Goal: Task Accomplishment & Management: Manage account settings

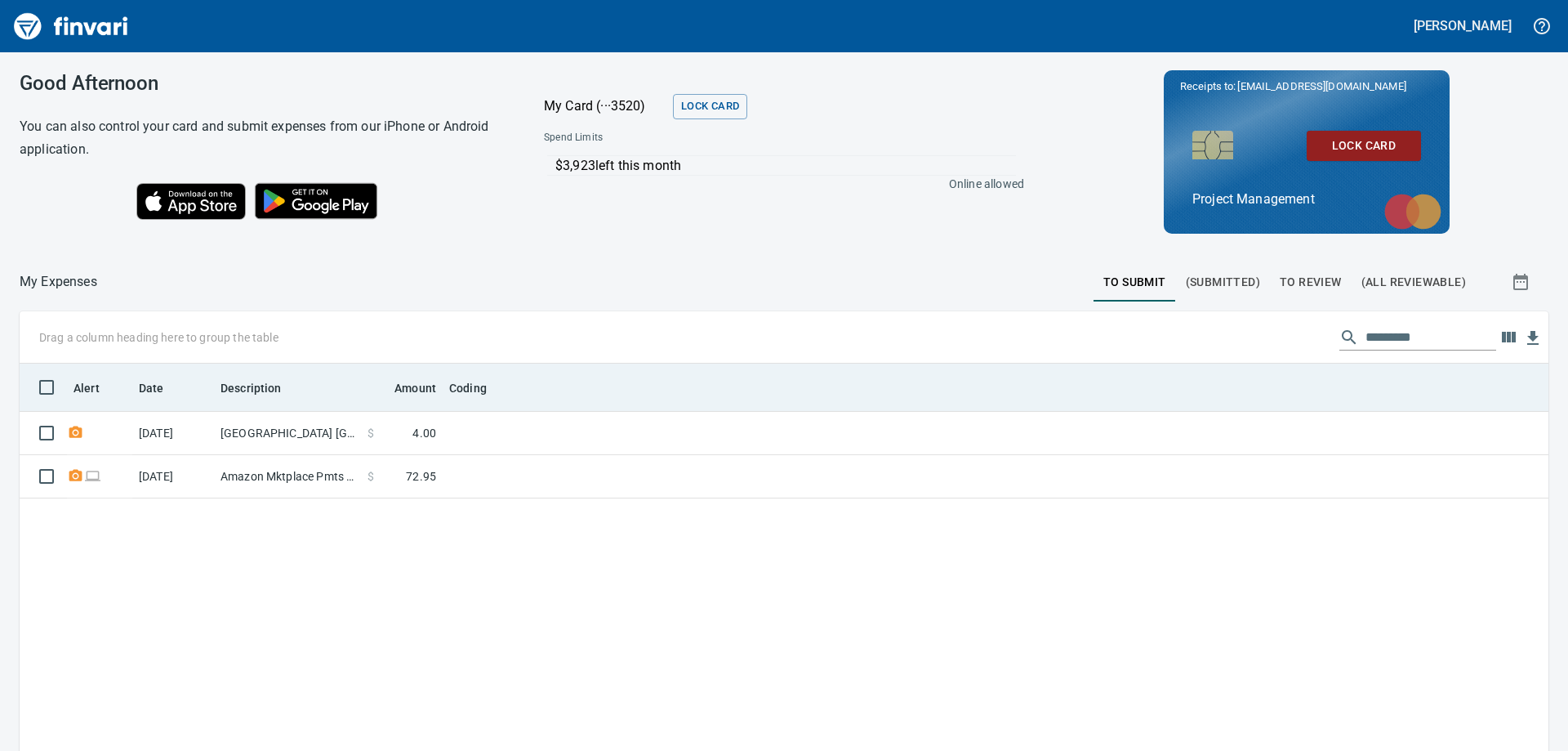
scroll to position [559, 1505]
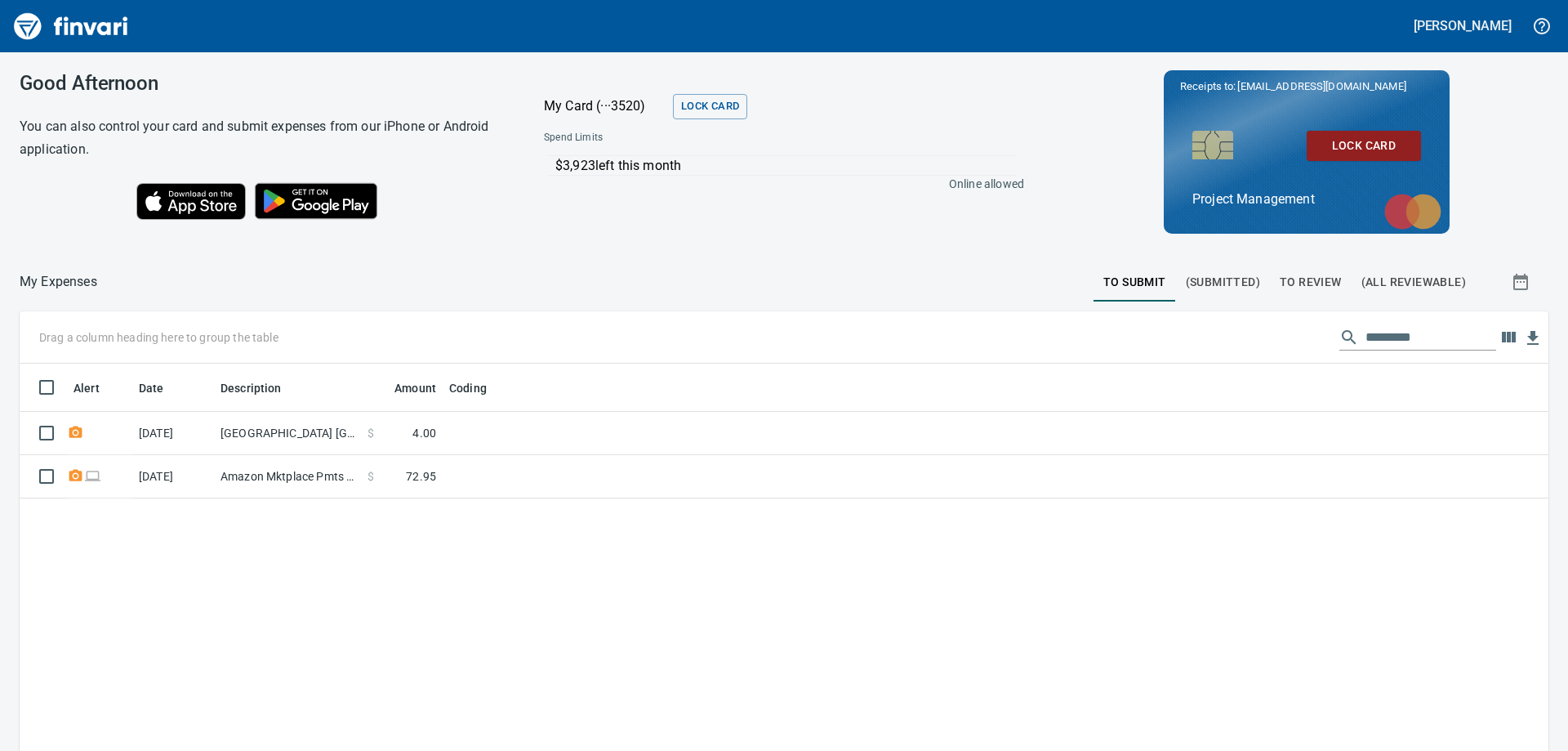
click at [603, 324] on div "Drag a column heading here to group the table" at bounding box center [784, 337] width 1529 height 53
click at [1201, 289] on span "(Submitted)" at bounding box center [1224, 282] width 75 height 20
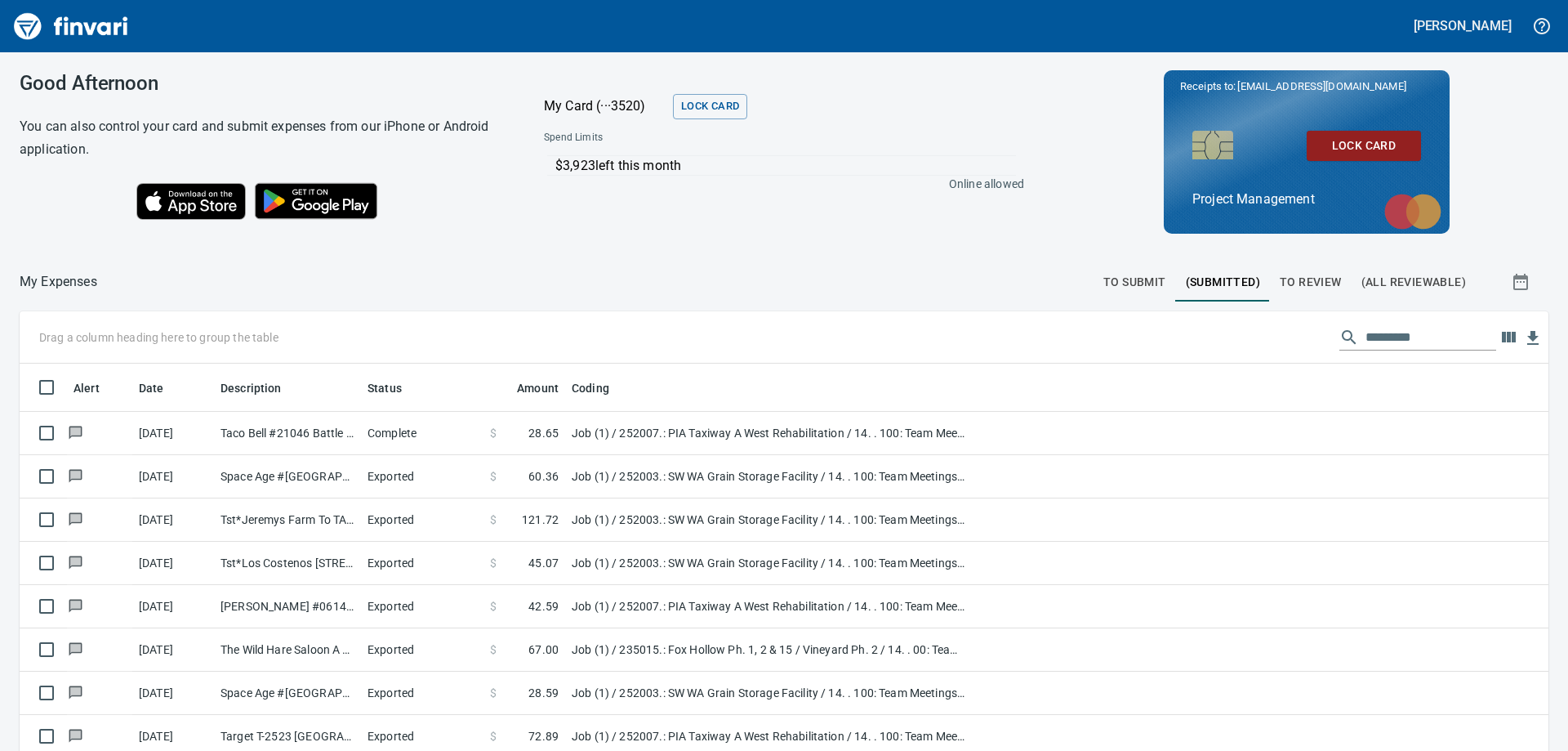
scroll to position [559, 1492]
click at [1320, 290] on span "To Review" at bounding box center [1311, 282] width 62 height 20
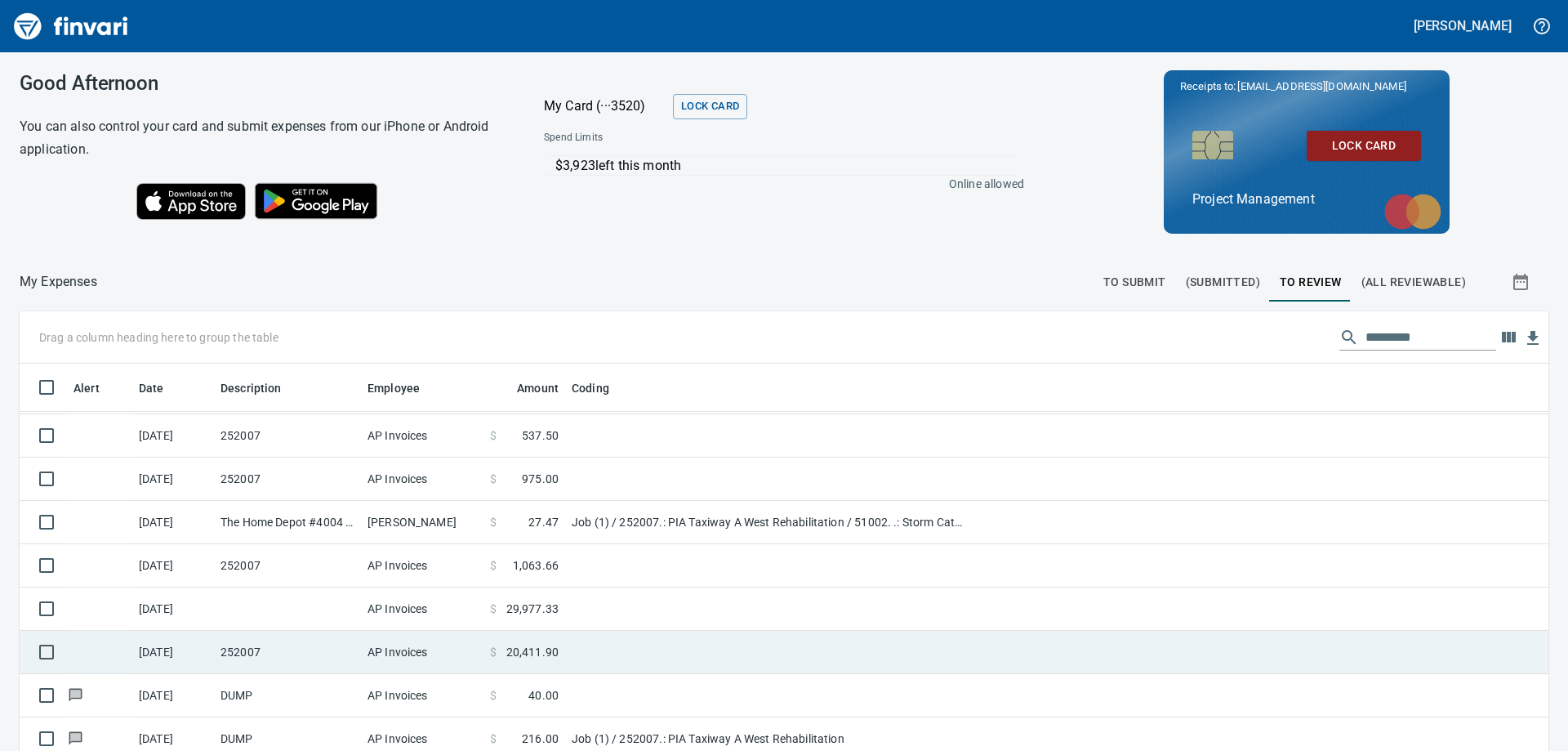
scroll to position [184, 0]
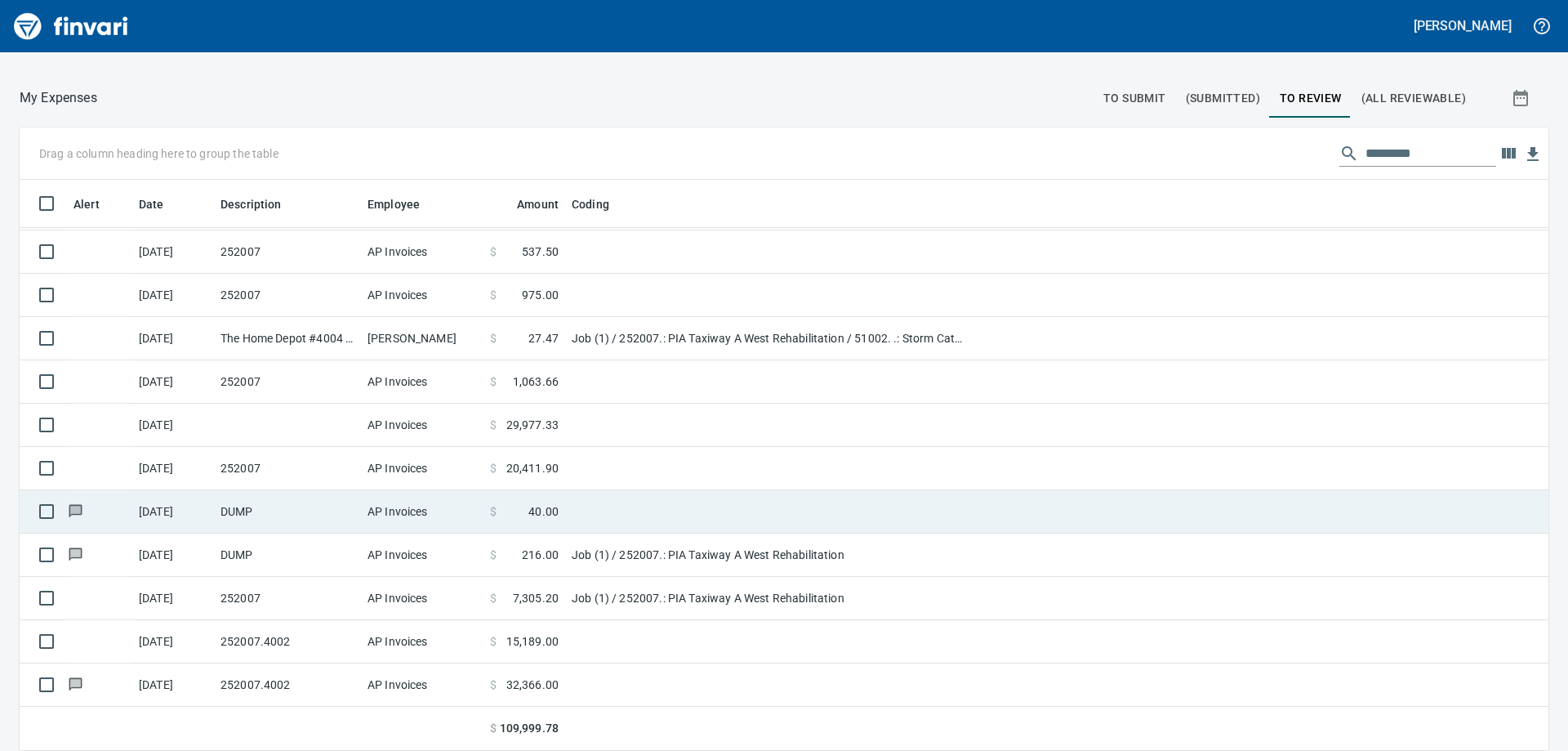
click at [357, 509] on td "DUMP" at bounding box center [287, 511] width 147 height 43
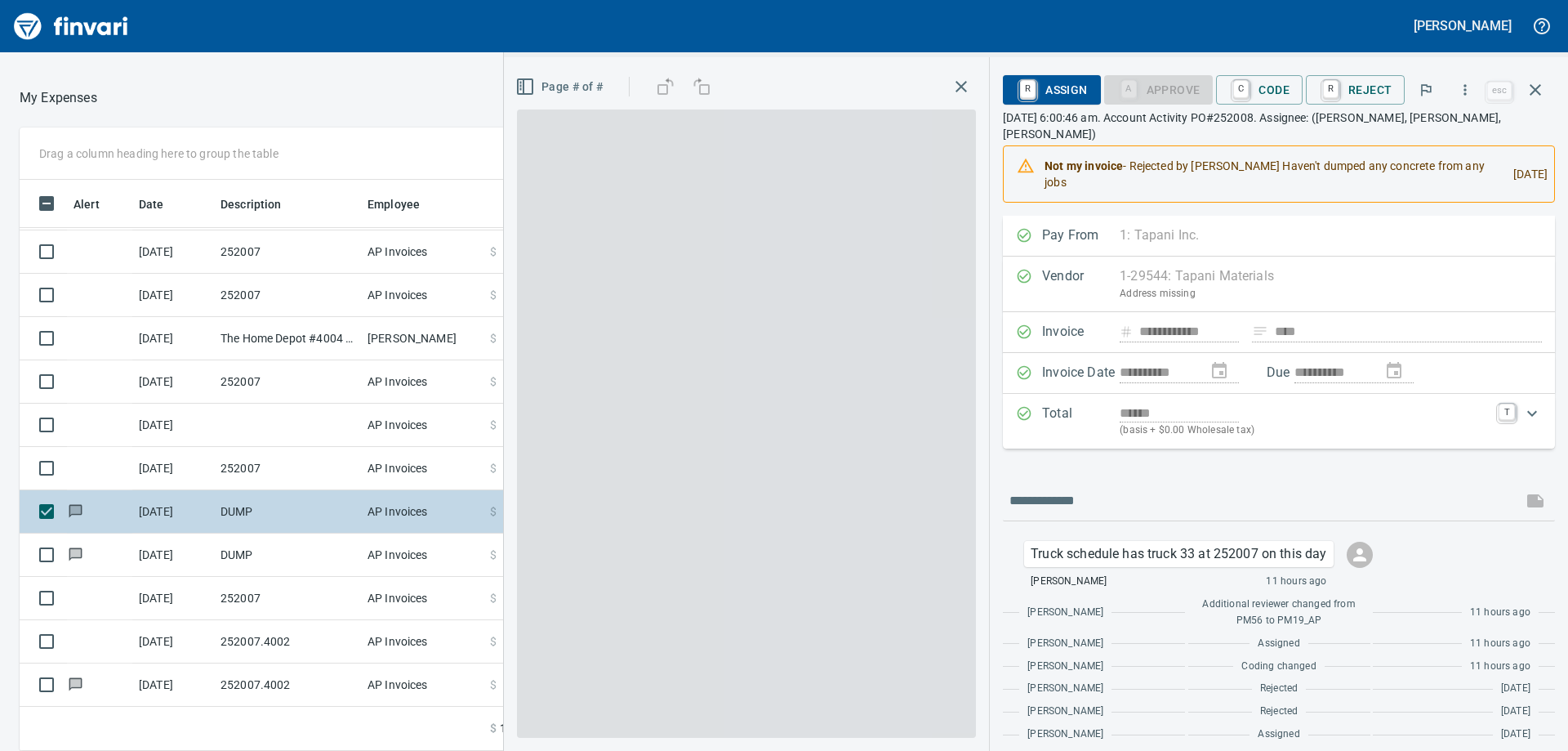
scroll to position [559, 1084]
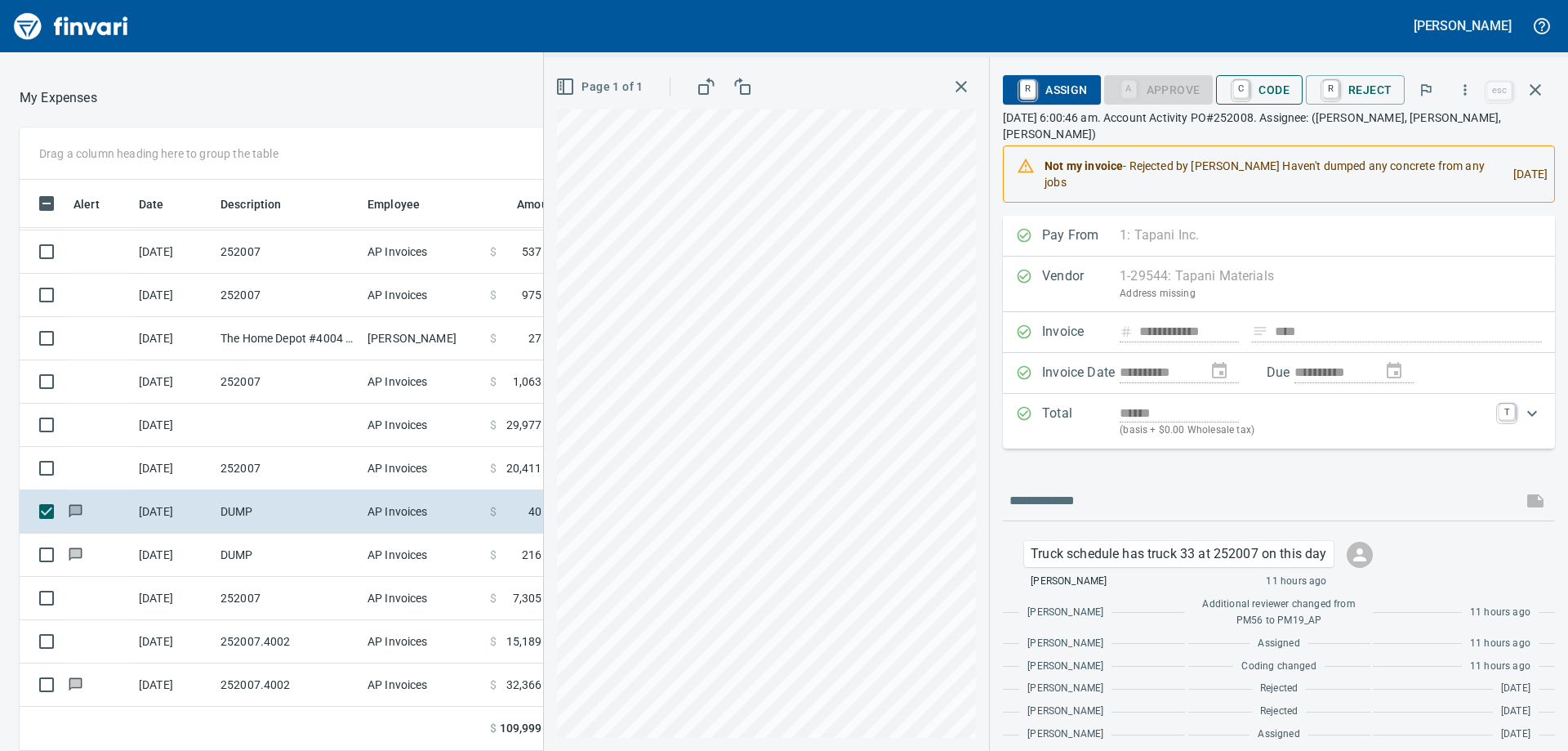
click at [1273, 84] on span "C Code" at bounding box center [1259, 89] width 60 height 28
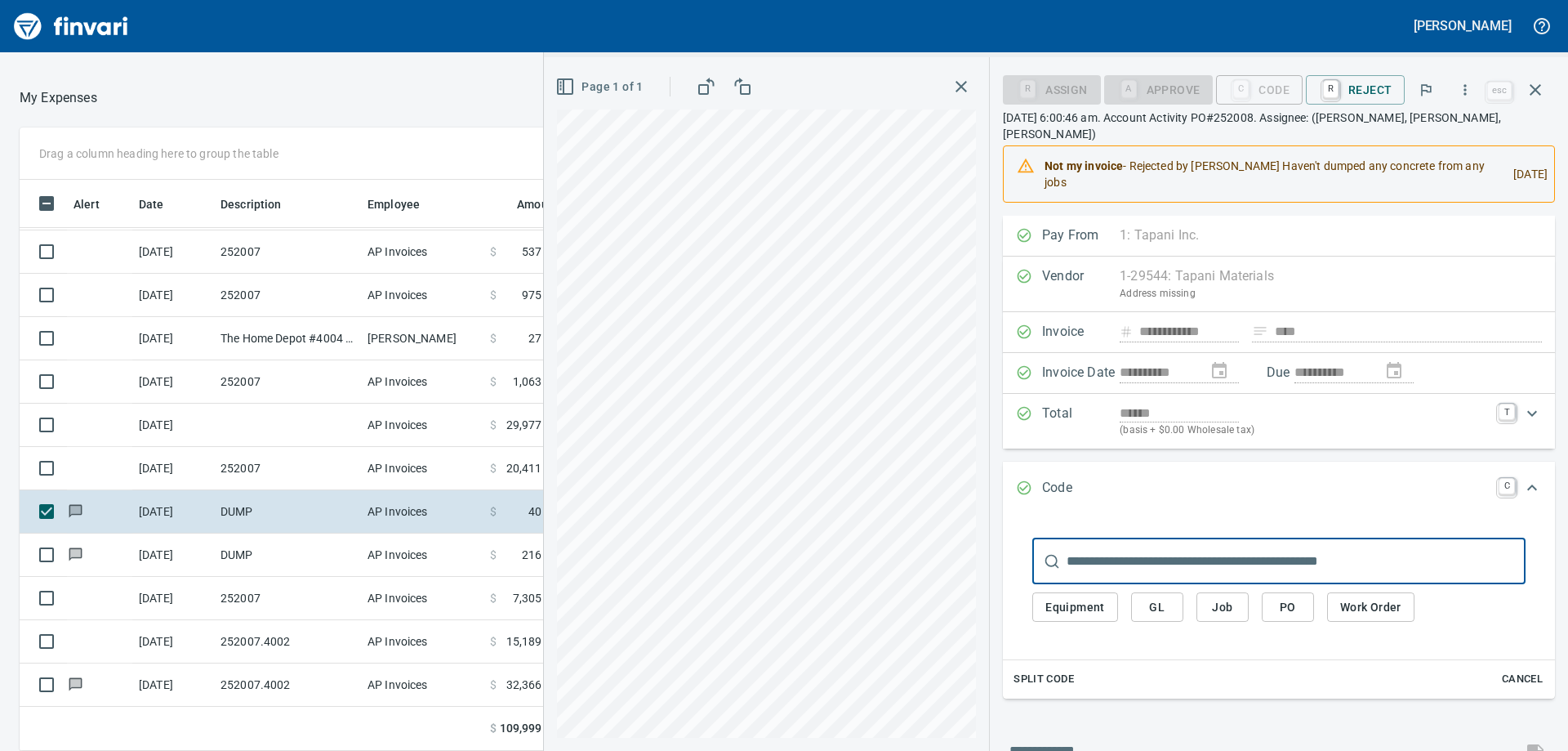
click at [1248, 550] on input "text" at bounding box center [1296, 561] width 459 height 46
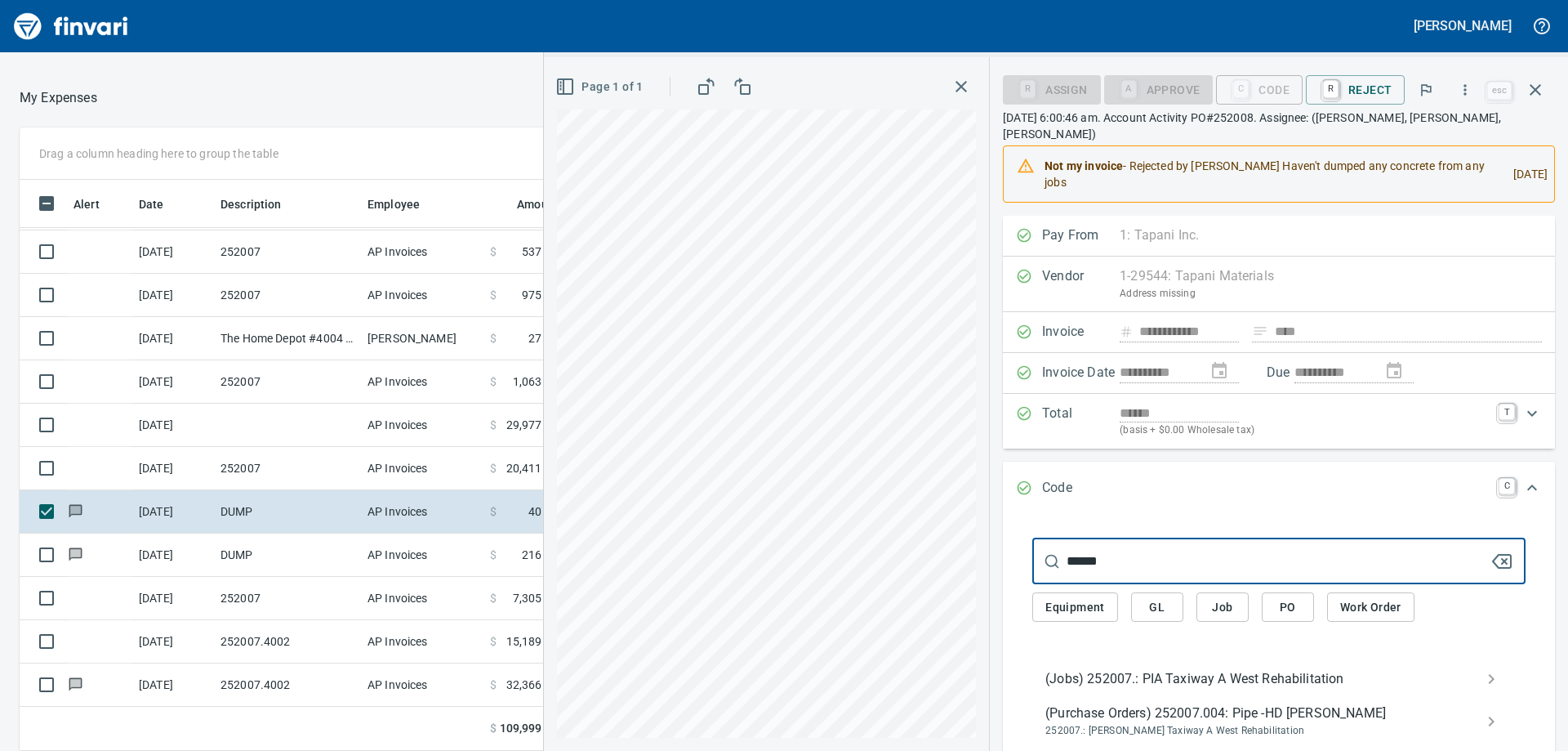
type input "******"
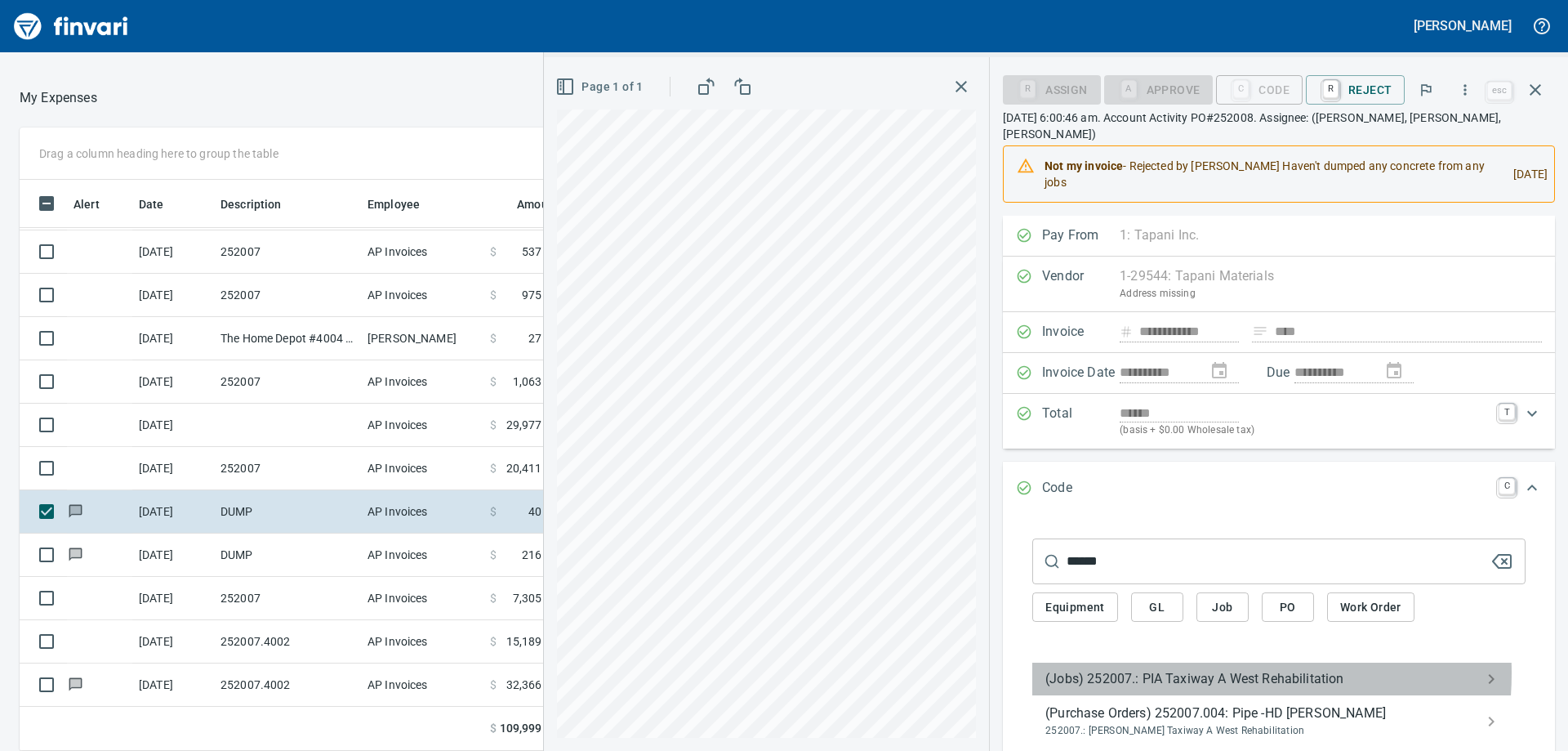
click at [1188, 669] on span "(Jobs) 252007.: PIA Taxiway A West Rehabilitation" at bounding box center [1266, 679] width 441 height 19
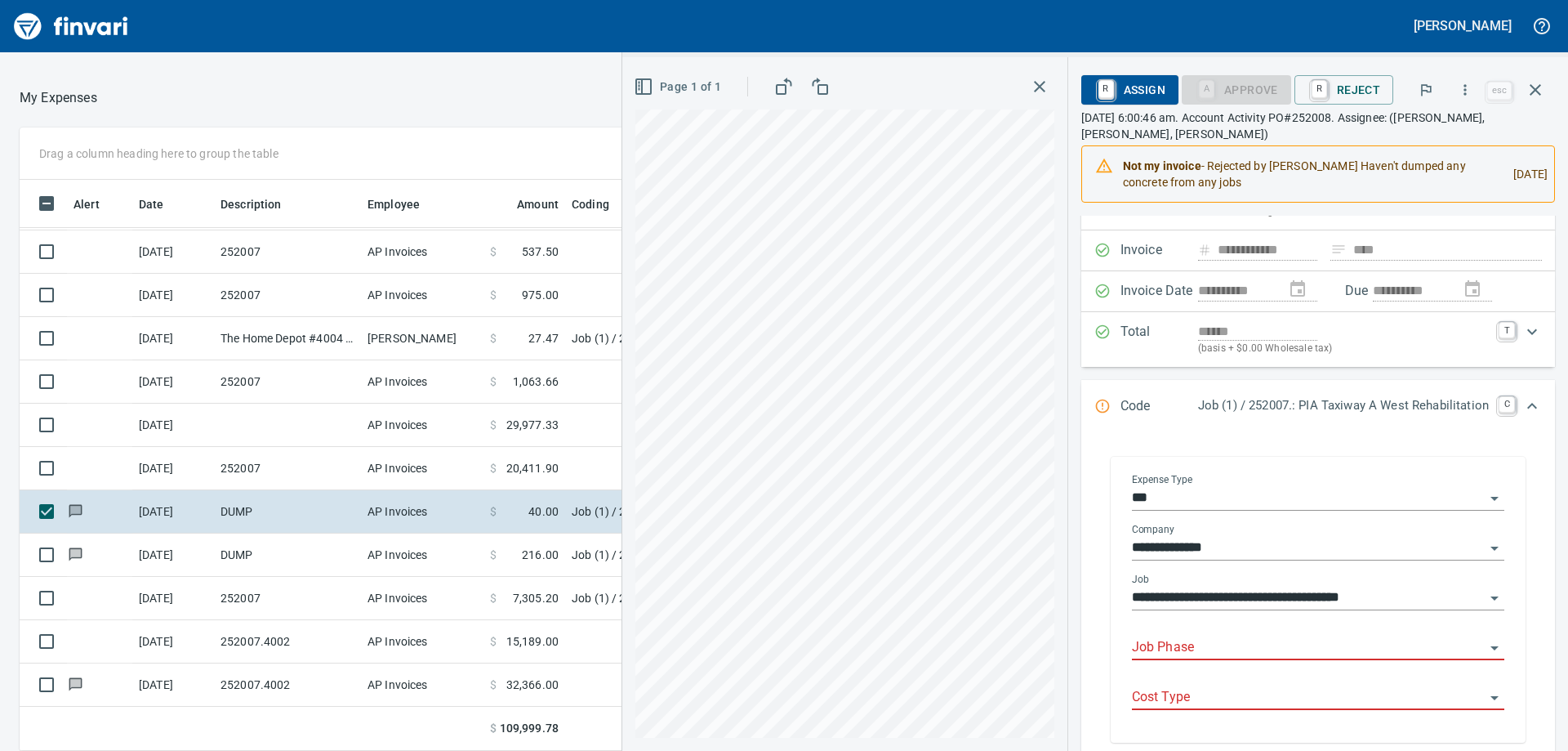
scroll to position [163, 0]
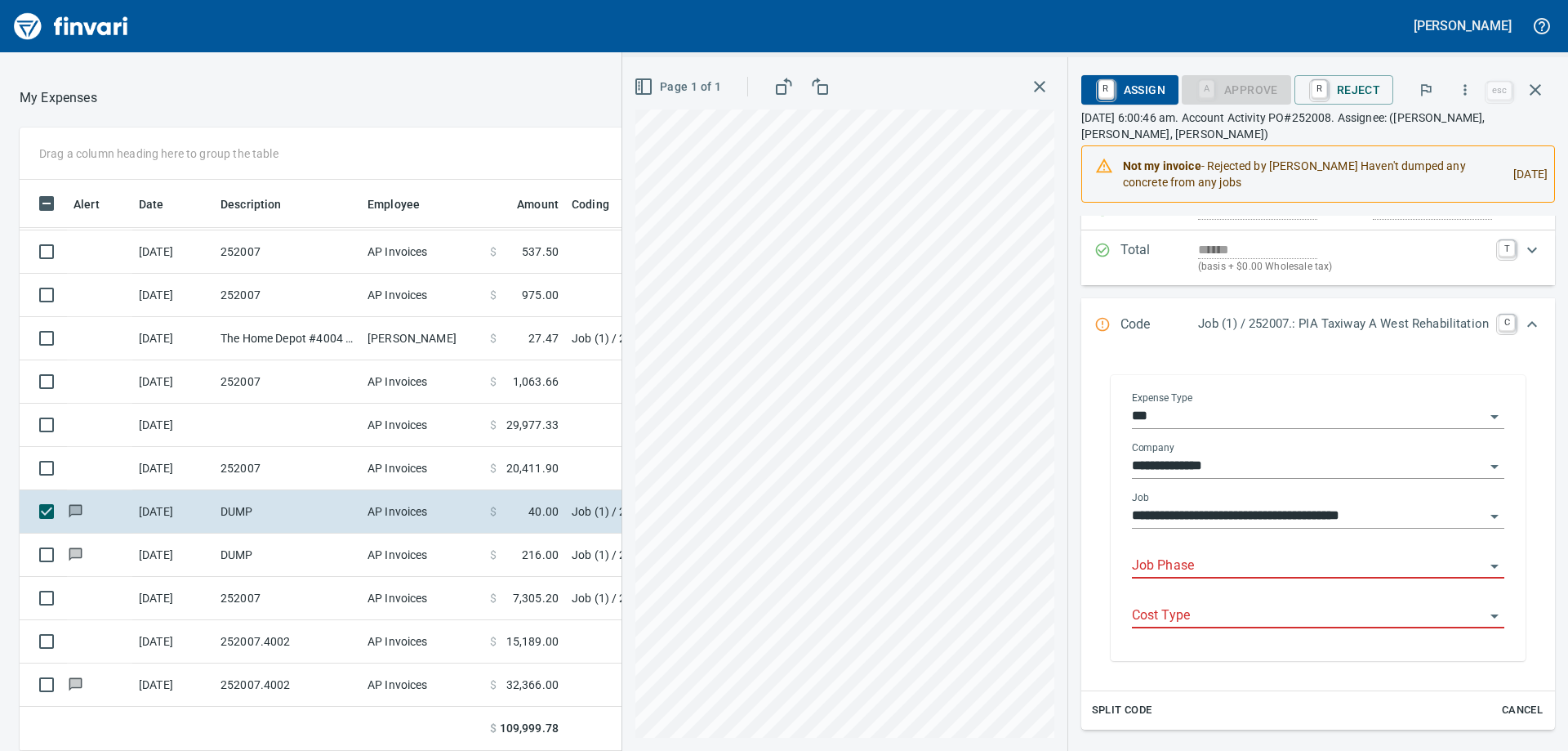
click at [1182, 575] on input "Job Phase" at bounding box center [1308, 566] width 353 height 23
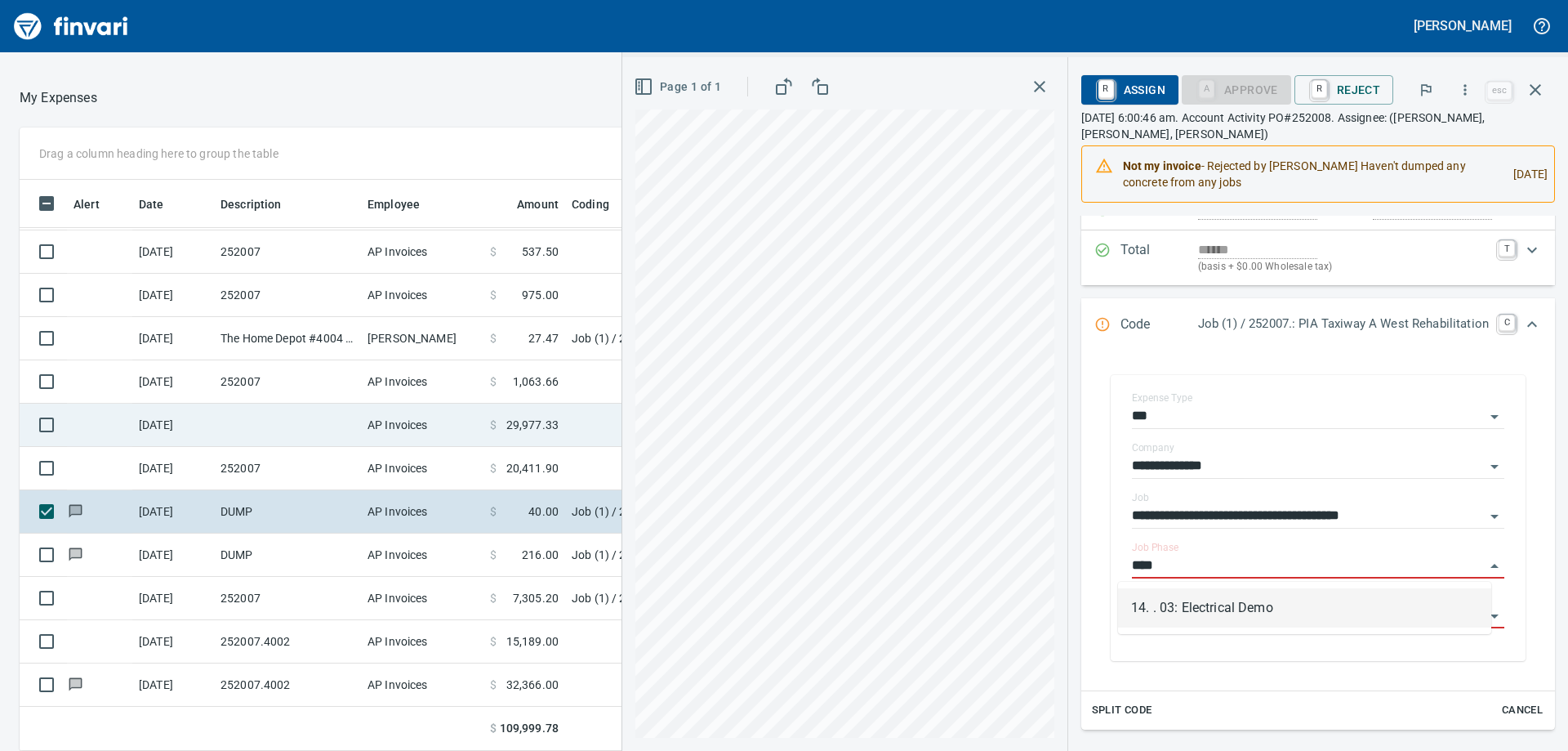
scroll to position [559, 1084]
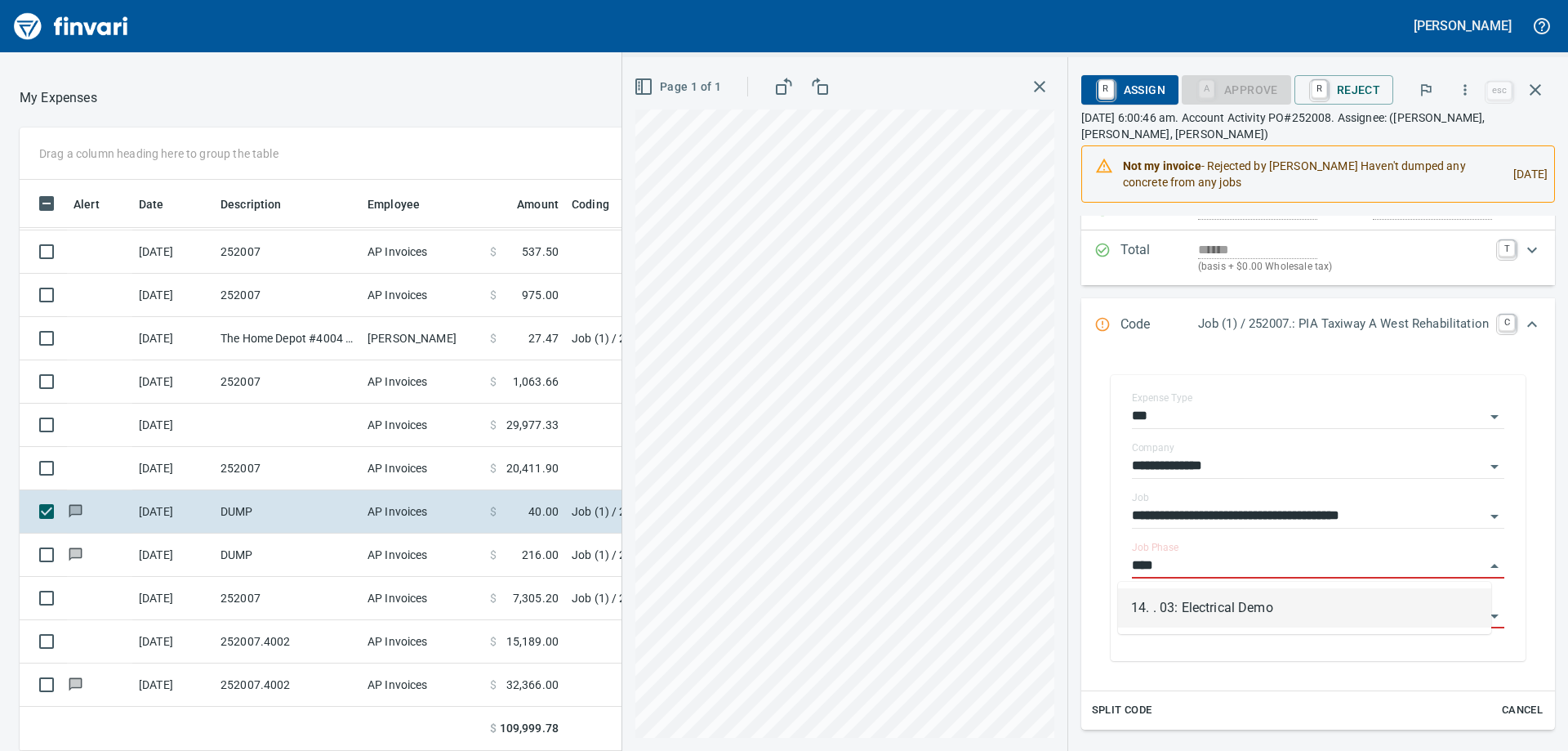
click at [1240, 622] on li "14. . 03: Electrical Demo" at bounding box center [1304, 607] width 373 height 39
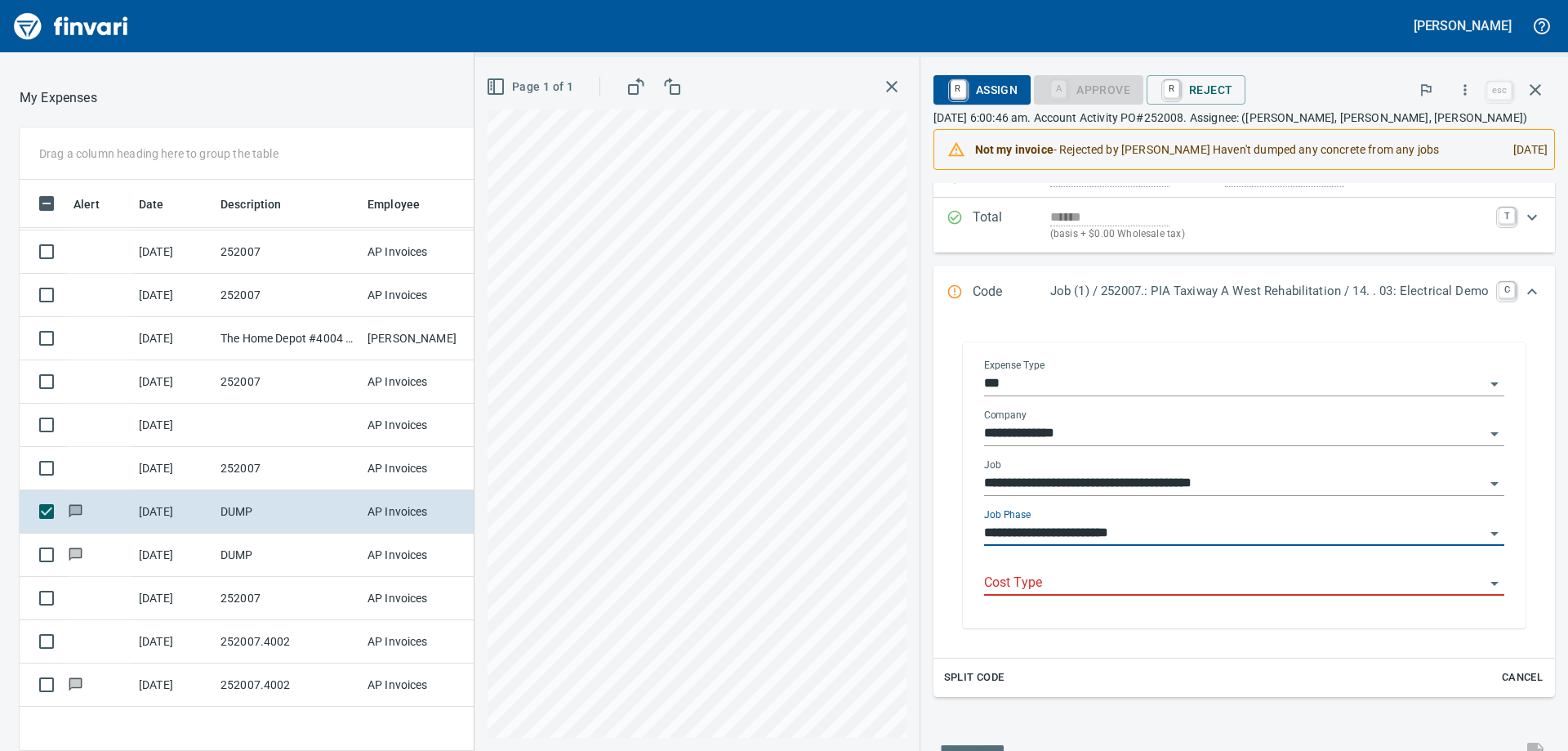
type input "**********"
click at [1240, 622] on div "**********" at bounding box center [1245, 487] width 547 height 282
click at [1204, 576] on input "Cost Type" at bounding box center [1234, 583] width 501 height 23
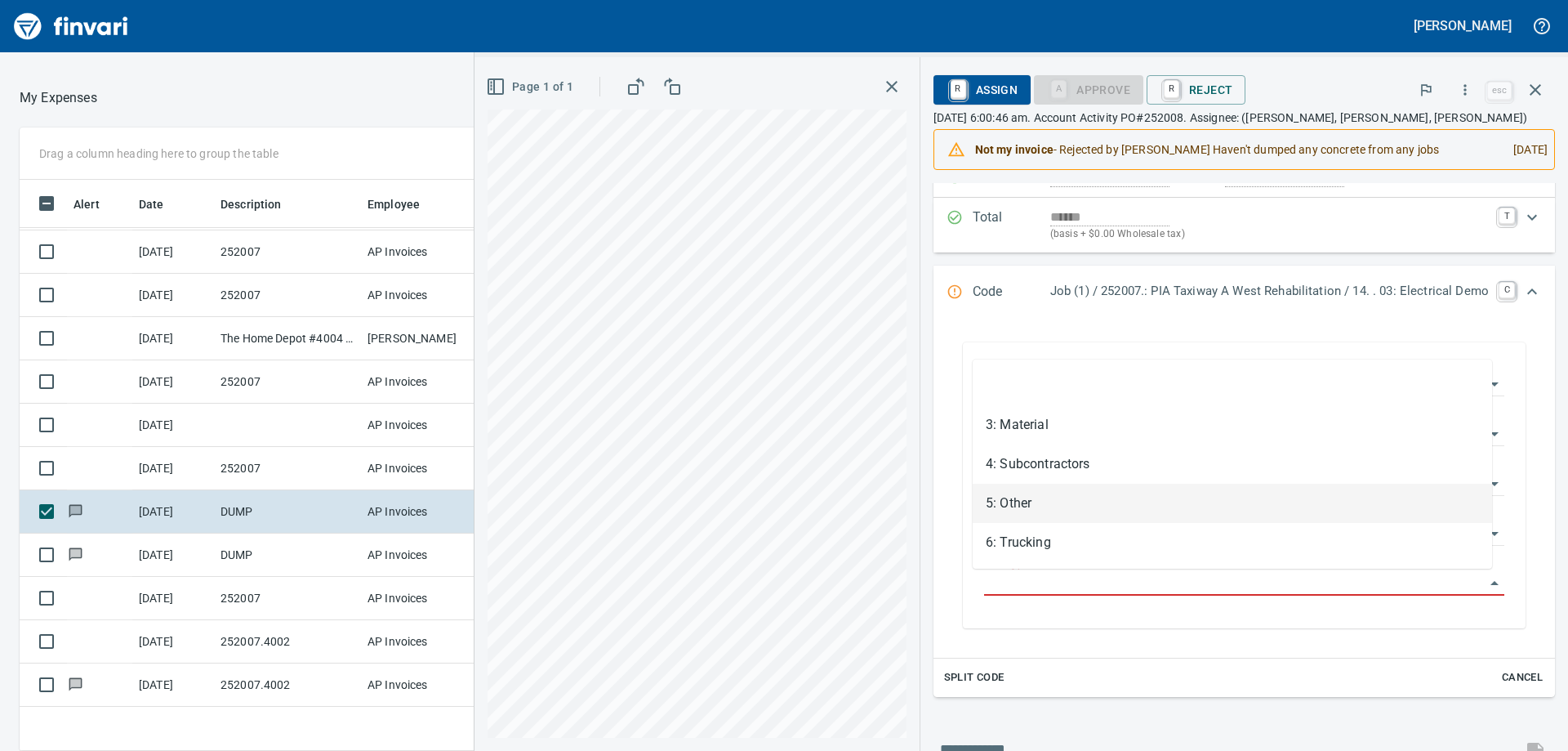
click at [1063, 497] on li "5: Other" at bounding box center [1232, 503] width 520 height 39
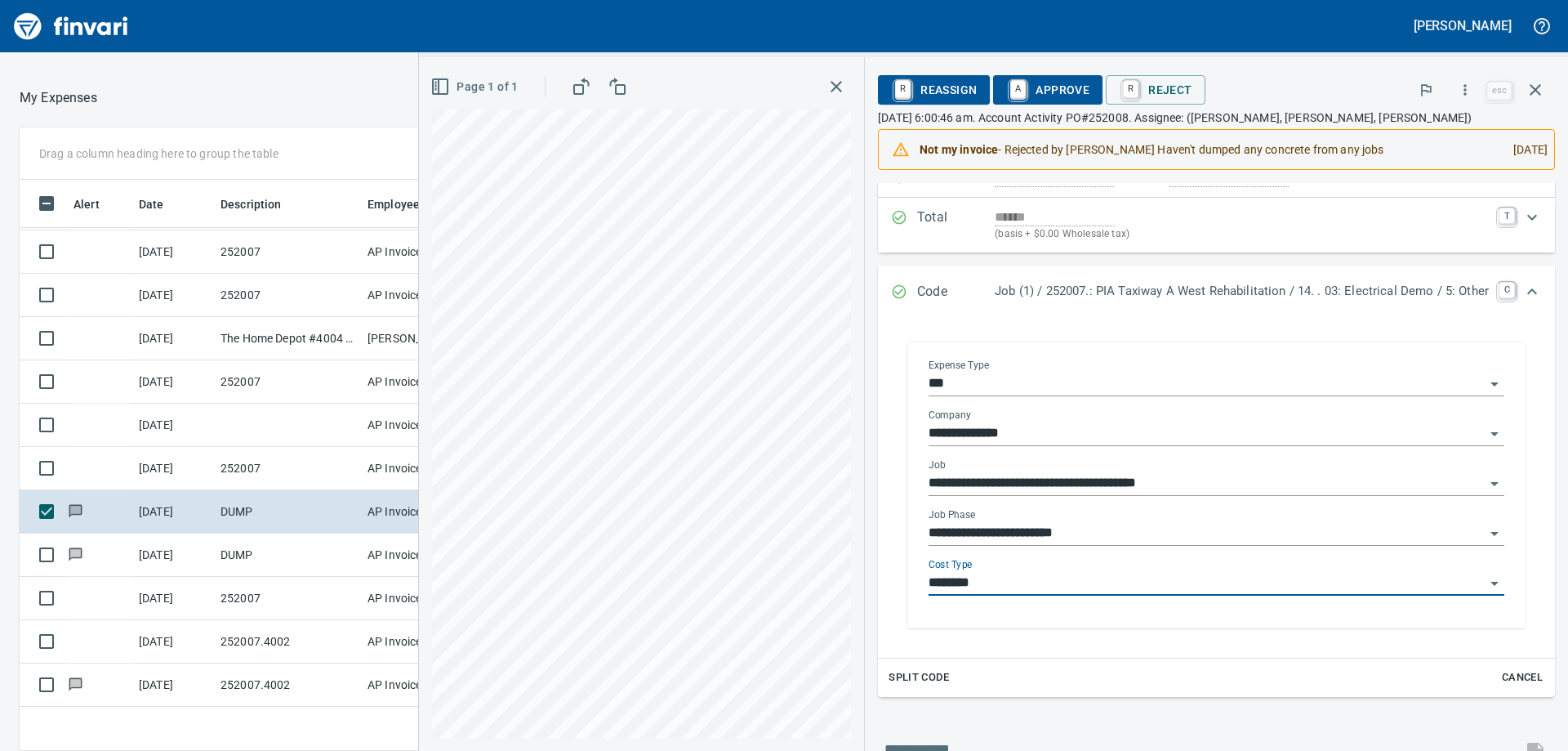
type input "********"
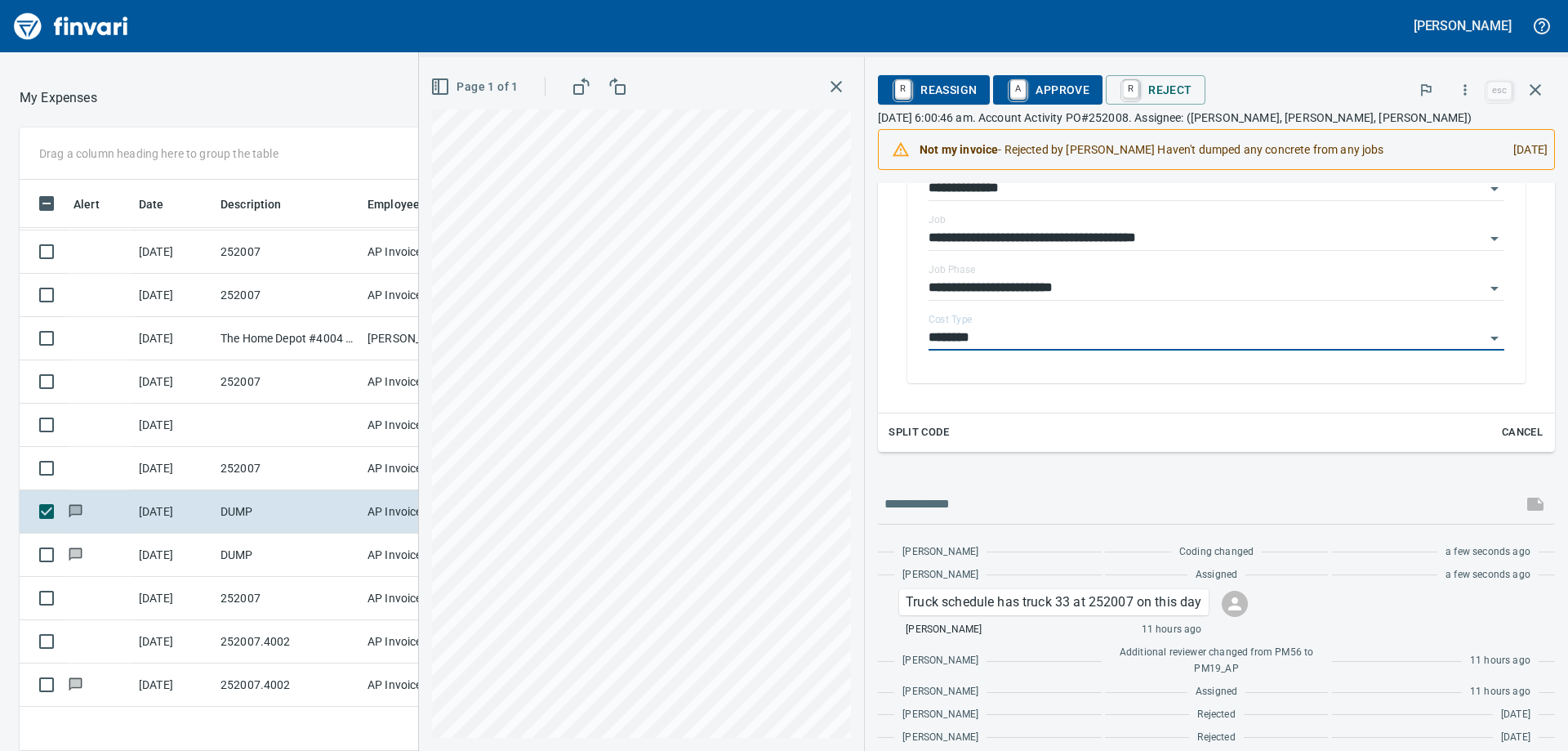
scroll to position [0, 0]
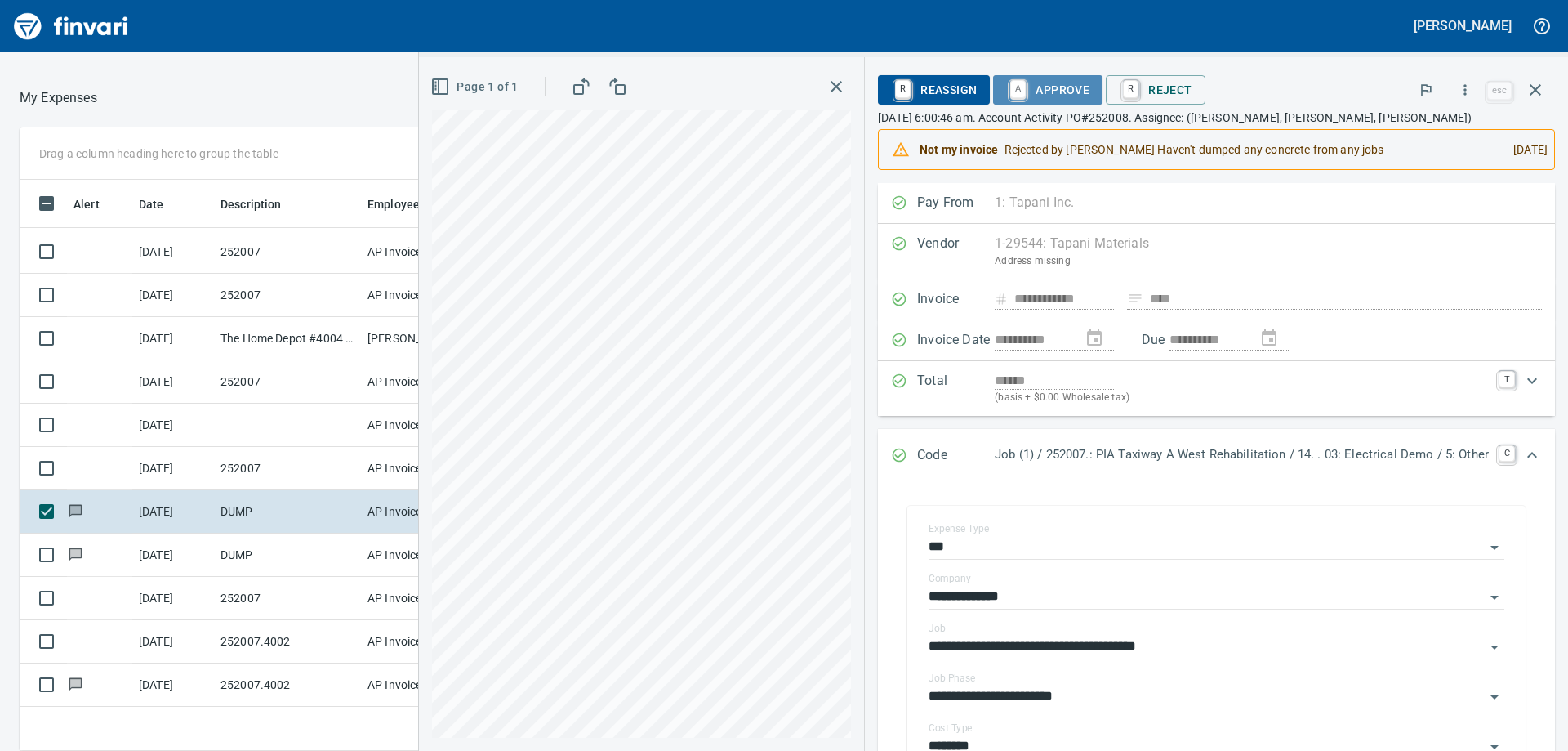
click at [1045, 95] on span "A Approve" at bounding box center [1047, 89] width 83 height 28
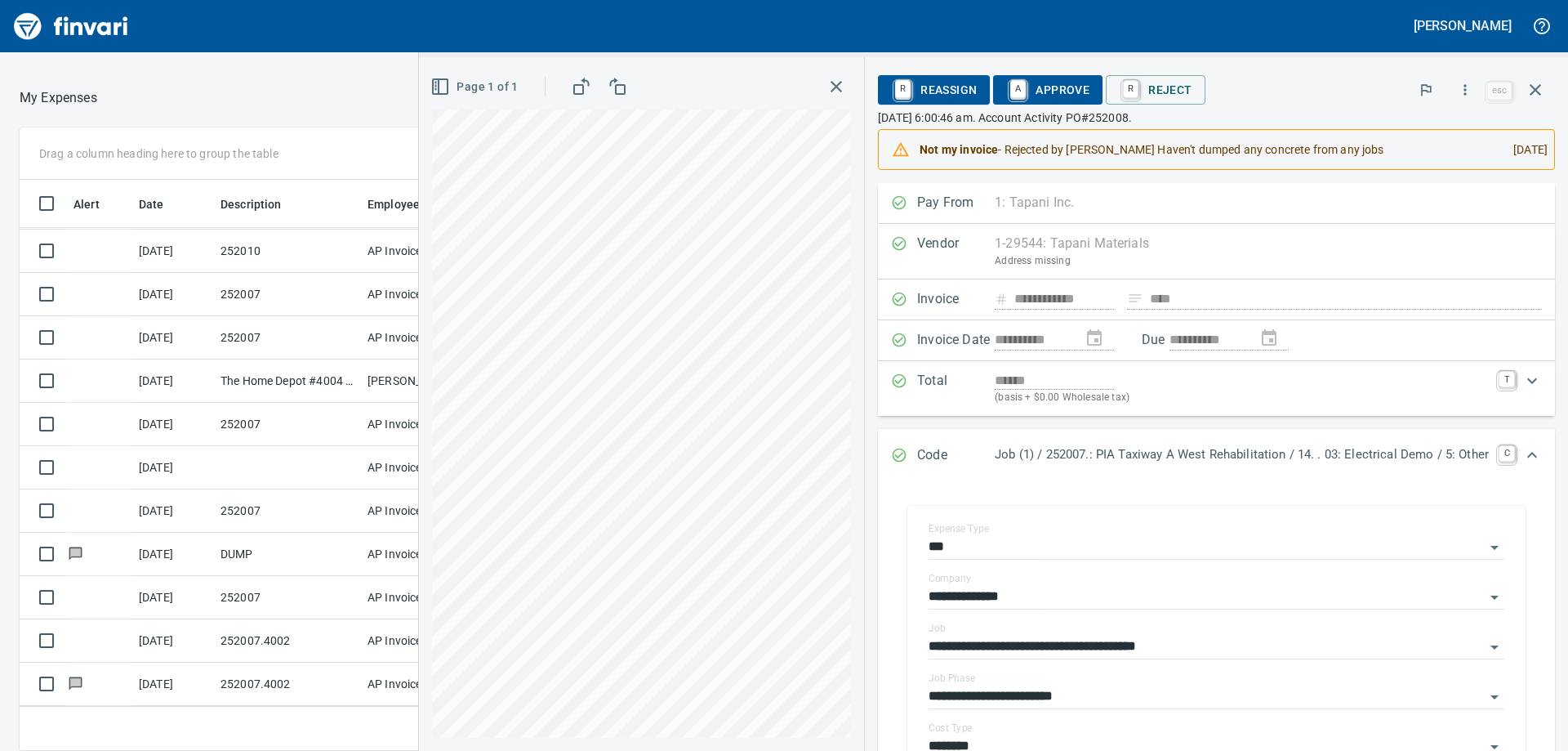
scroll to position [128, 0]
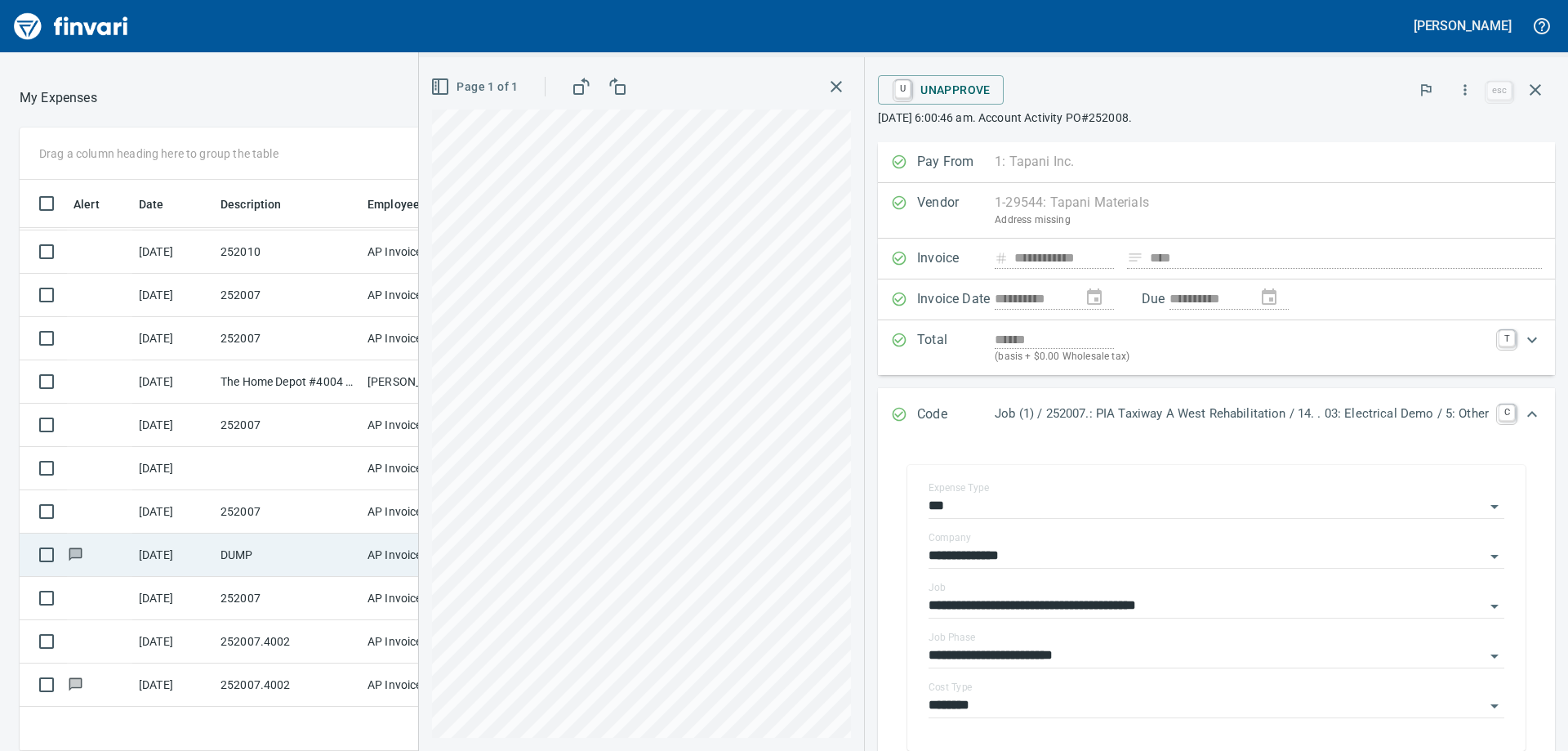
click at [269, 539] on td "DUMP" at bounding box center [287, 554] width 147 height 43
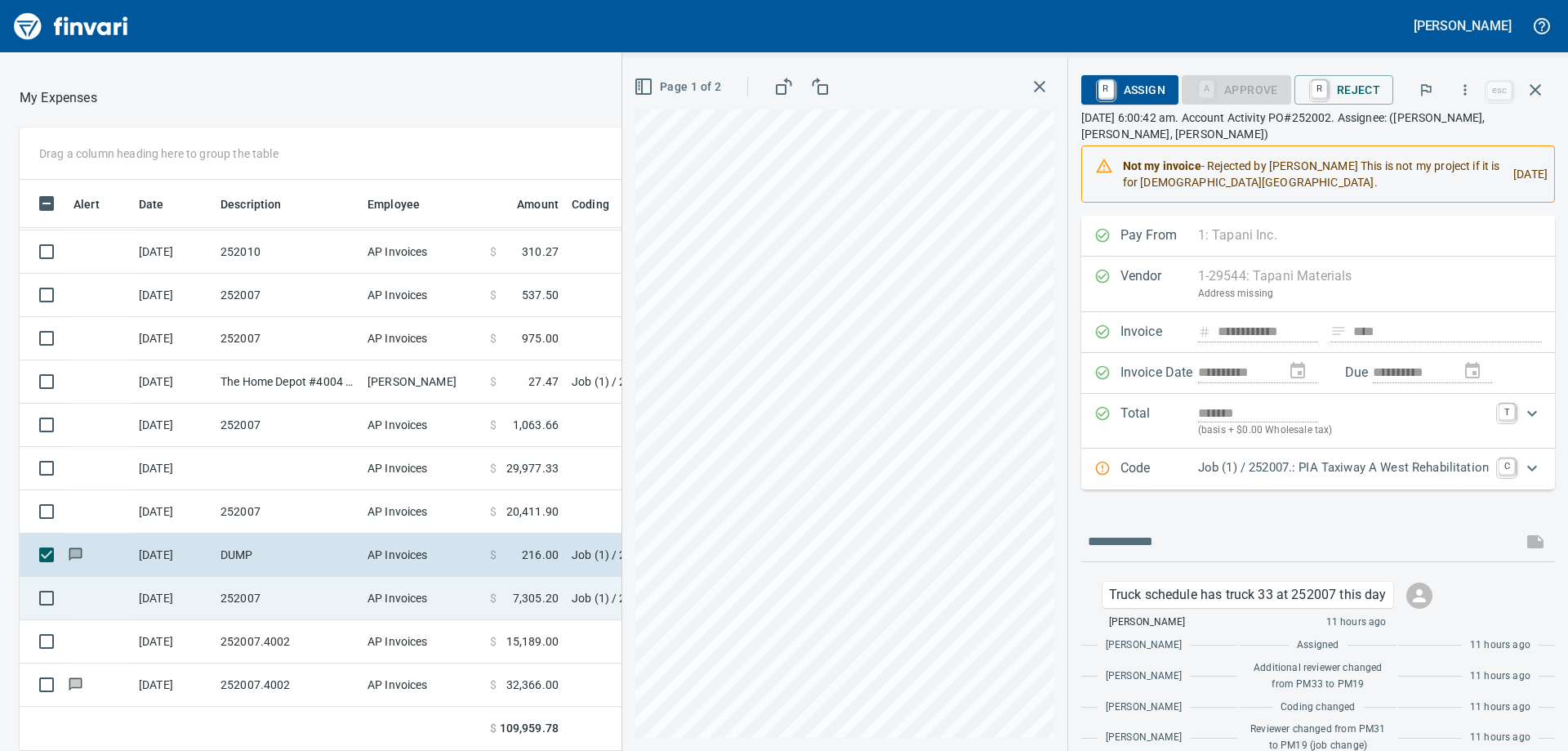
click at [302, 591] on td "252007" at bounding box center [287, 598] width 147 height 43
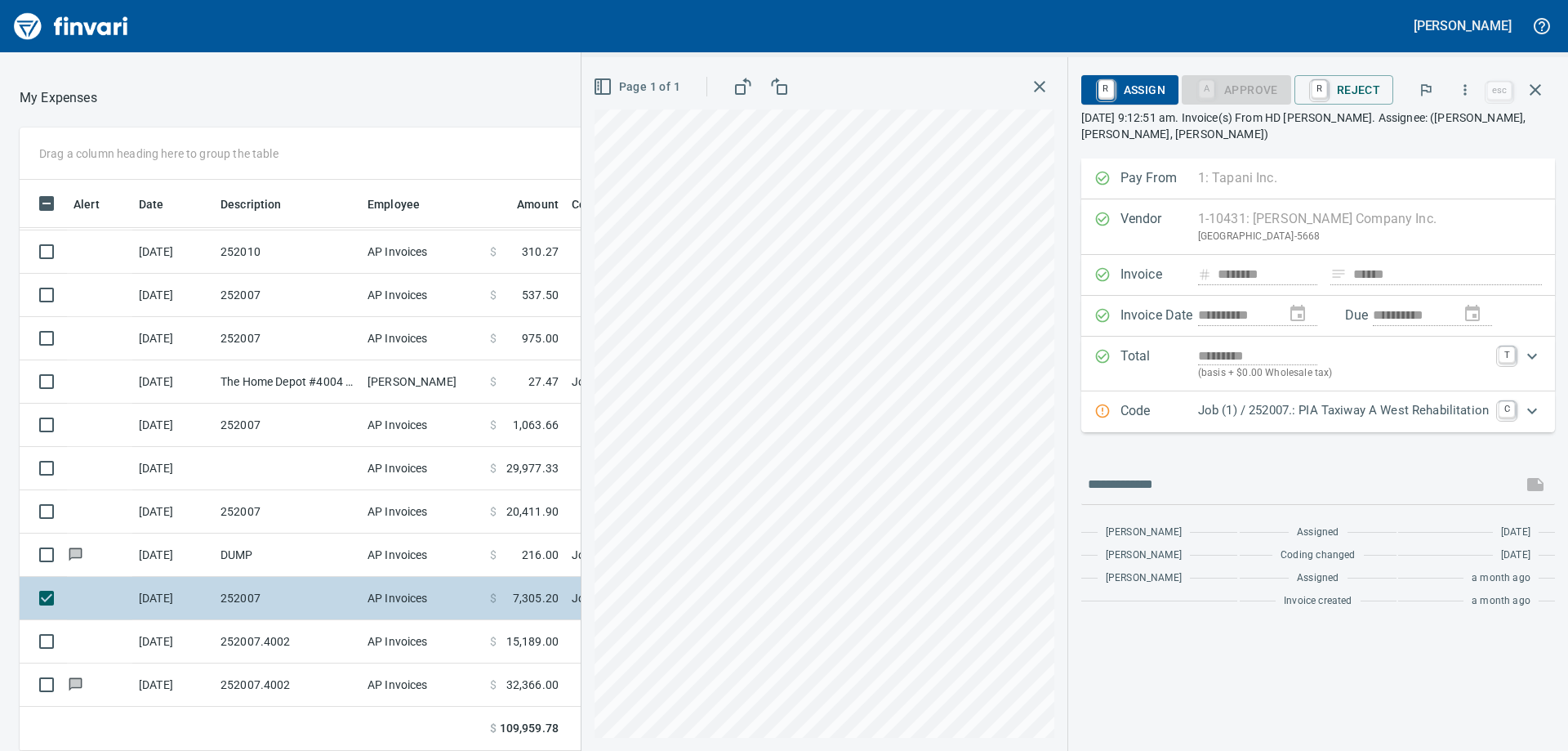
click at [311, 582] on td "252007" at bounding box center [287, 598] width 147 height 43
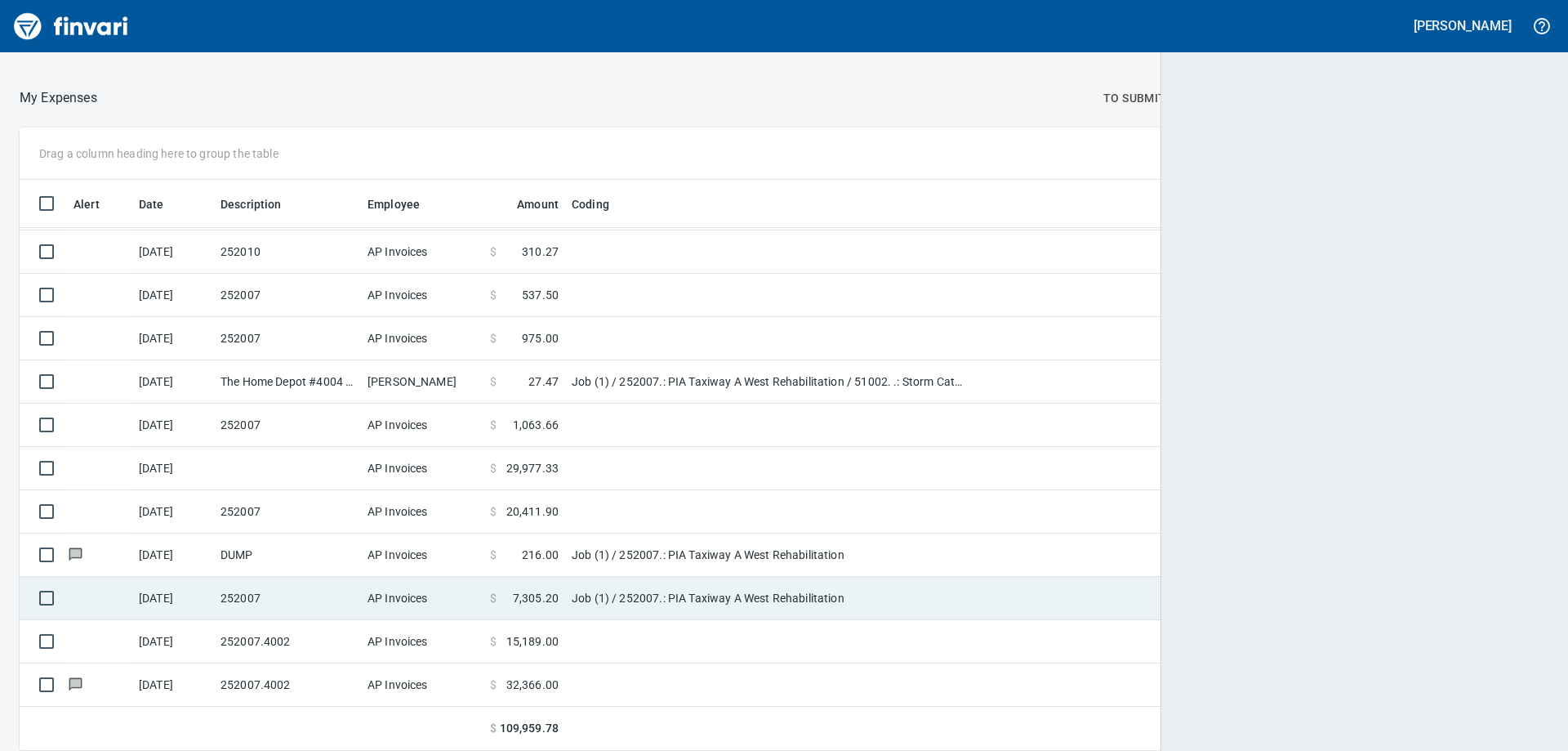
scroll to position [2, 2]
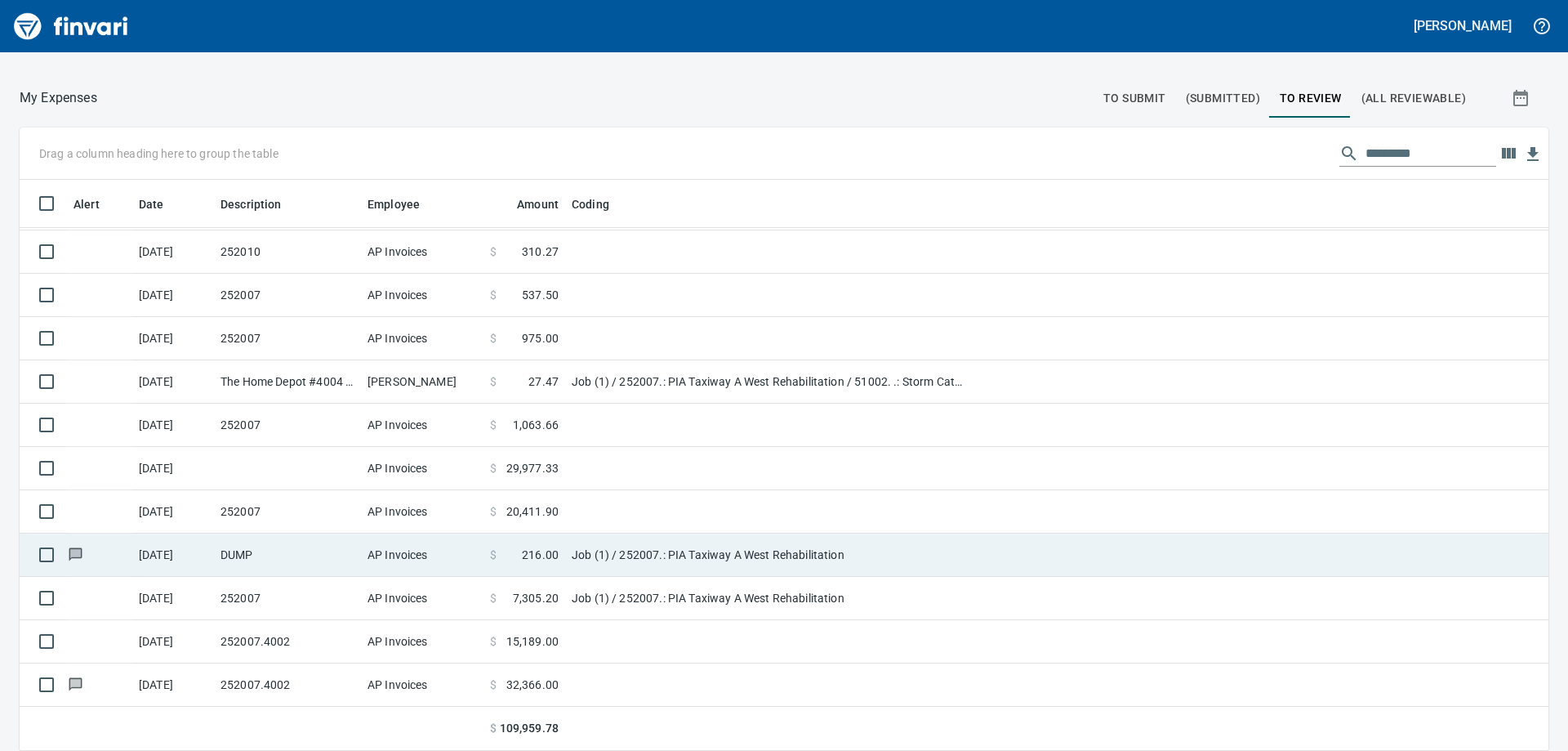
click at [327, 560] on td "DUMP" at bounding box center [287, 554] width 147 height 43
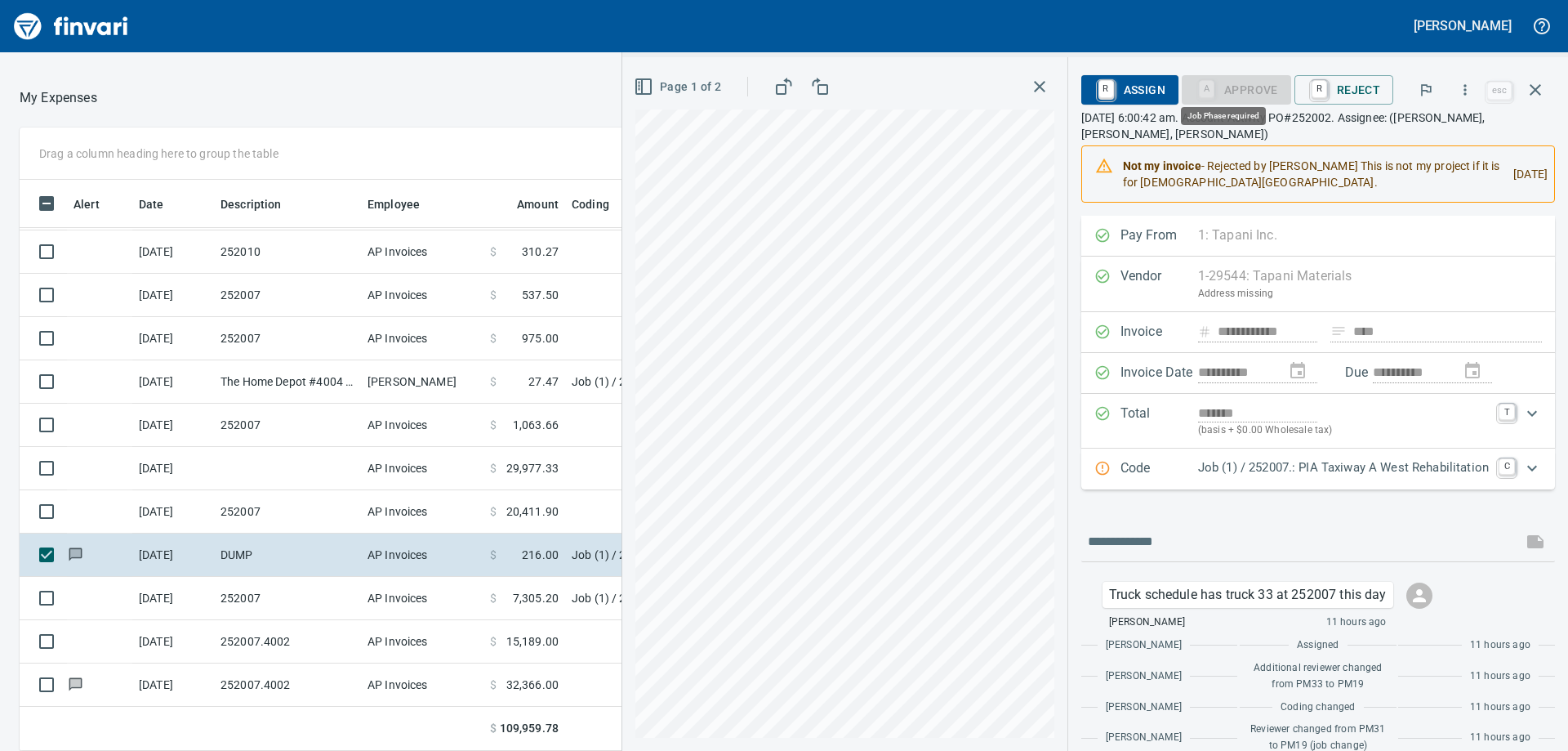
scroll to position [559, 1084]
click at [1158, 466] on p "Code" at bounding box center [1158, 469] width 78 height 21
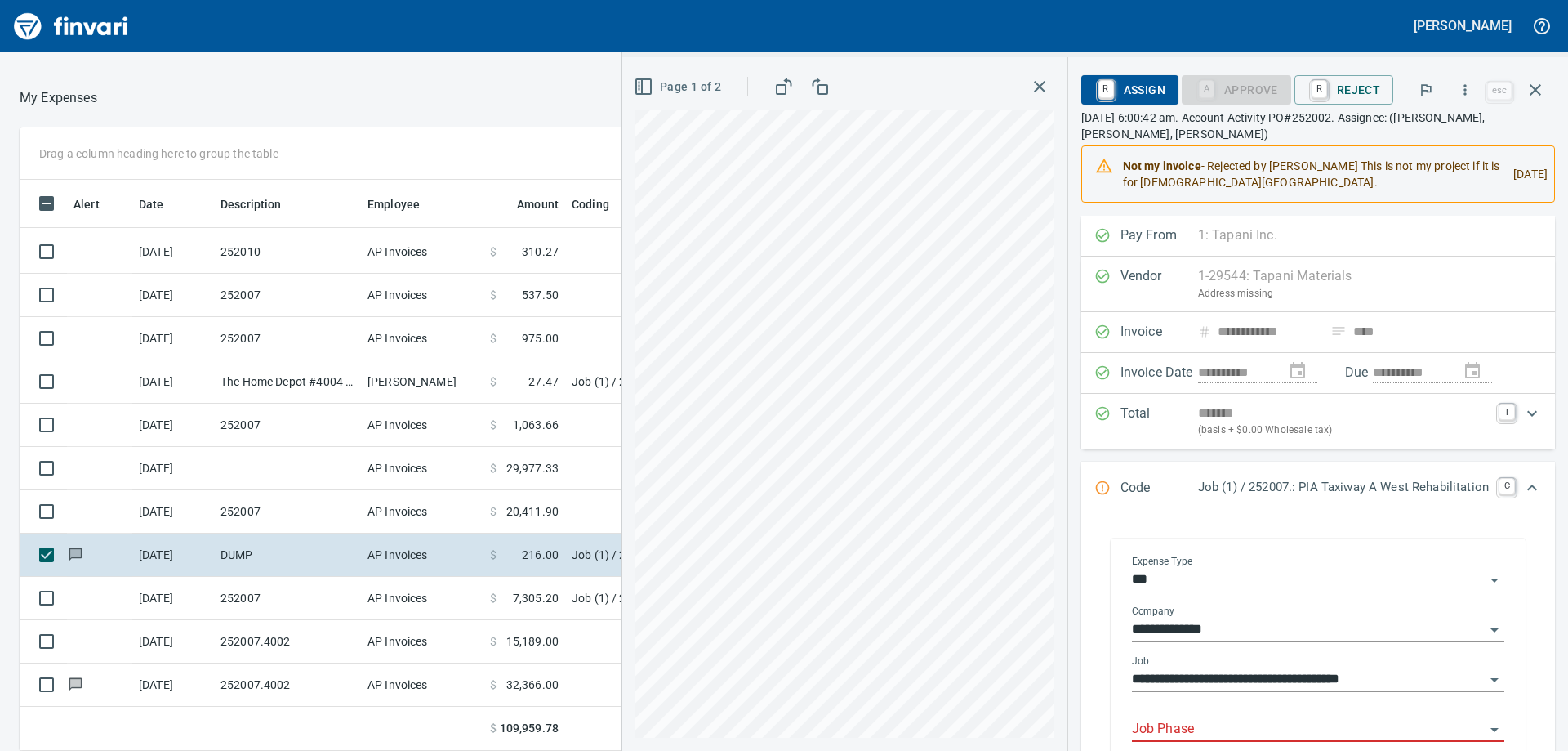
scroll to position [163, 0]
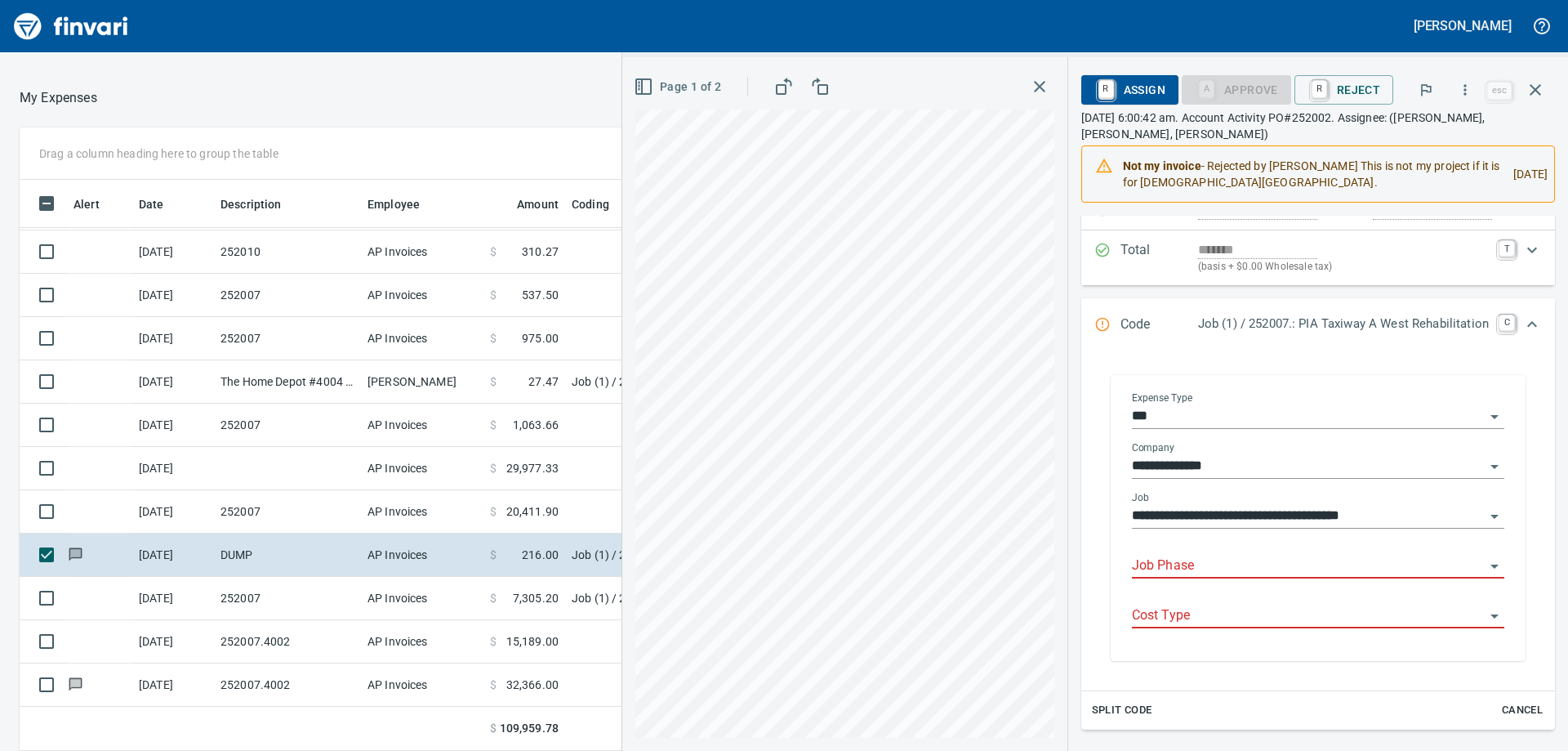
click at [1266, 556] on input "Job Phase" at bounding box center [1308, 566] width 353 height 23
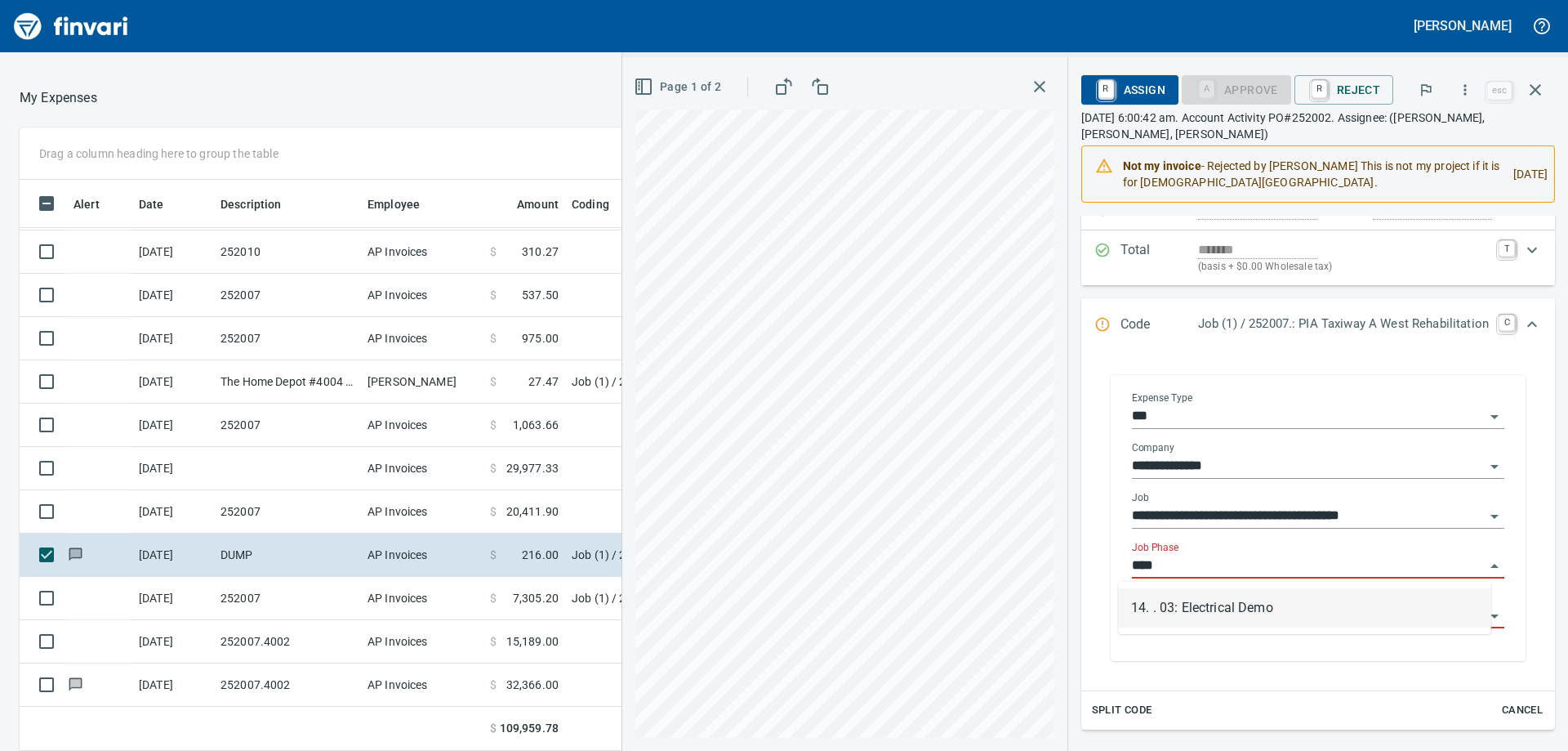
scroll to position [559, 1084]
click at [1169, 606] on li "14. . 03: Electrical Demo" at bounding box center [1304, 607] width 373 height 39
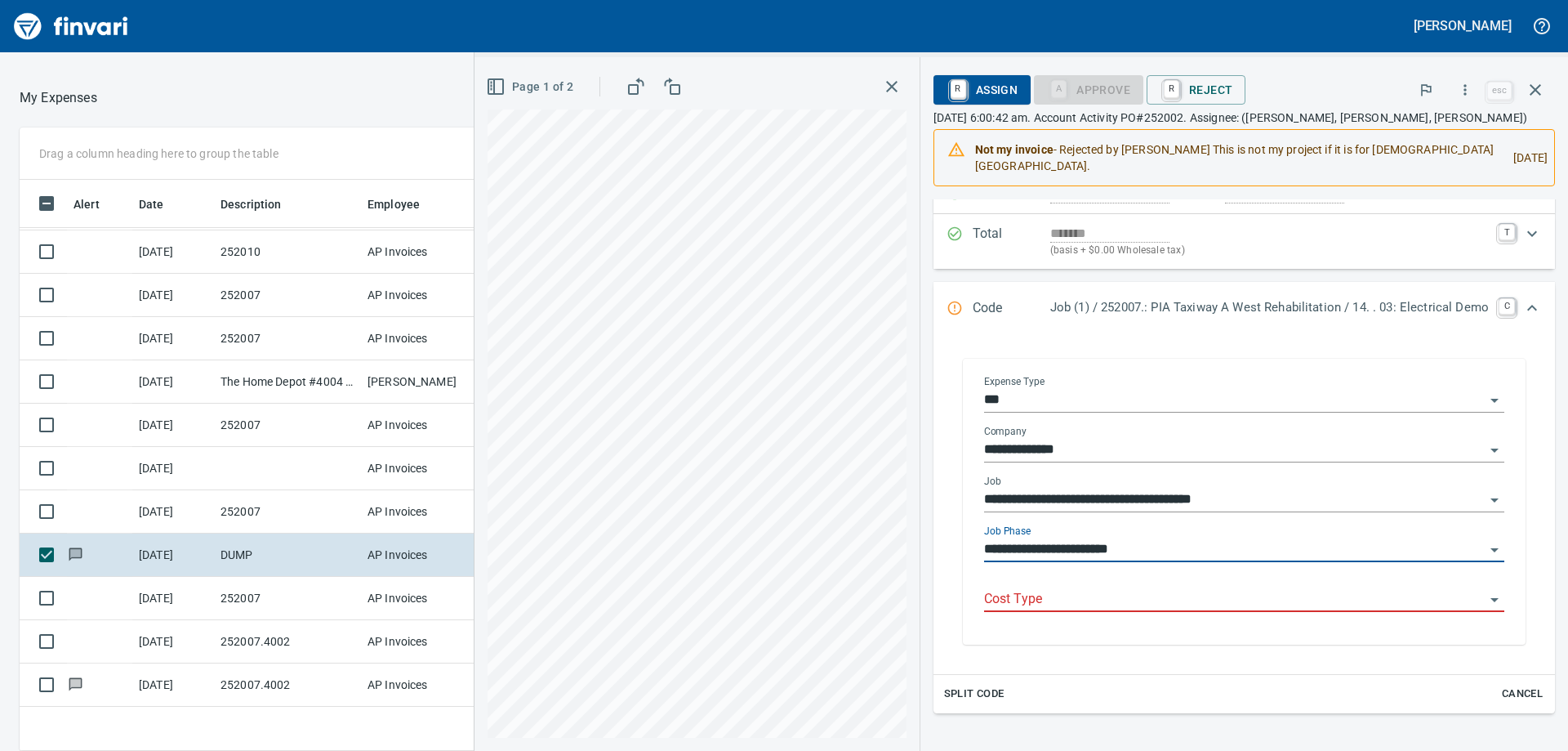
type input "**********"
click at [1228, 621] on div "**********" at bounding box center [1245, 504] width 547 height 282
click at [1220, 575] on div "Cost Type" at bounding box center [1244, 594] width 521 height 36
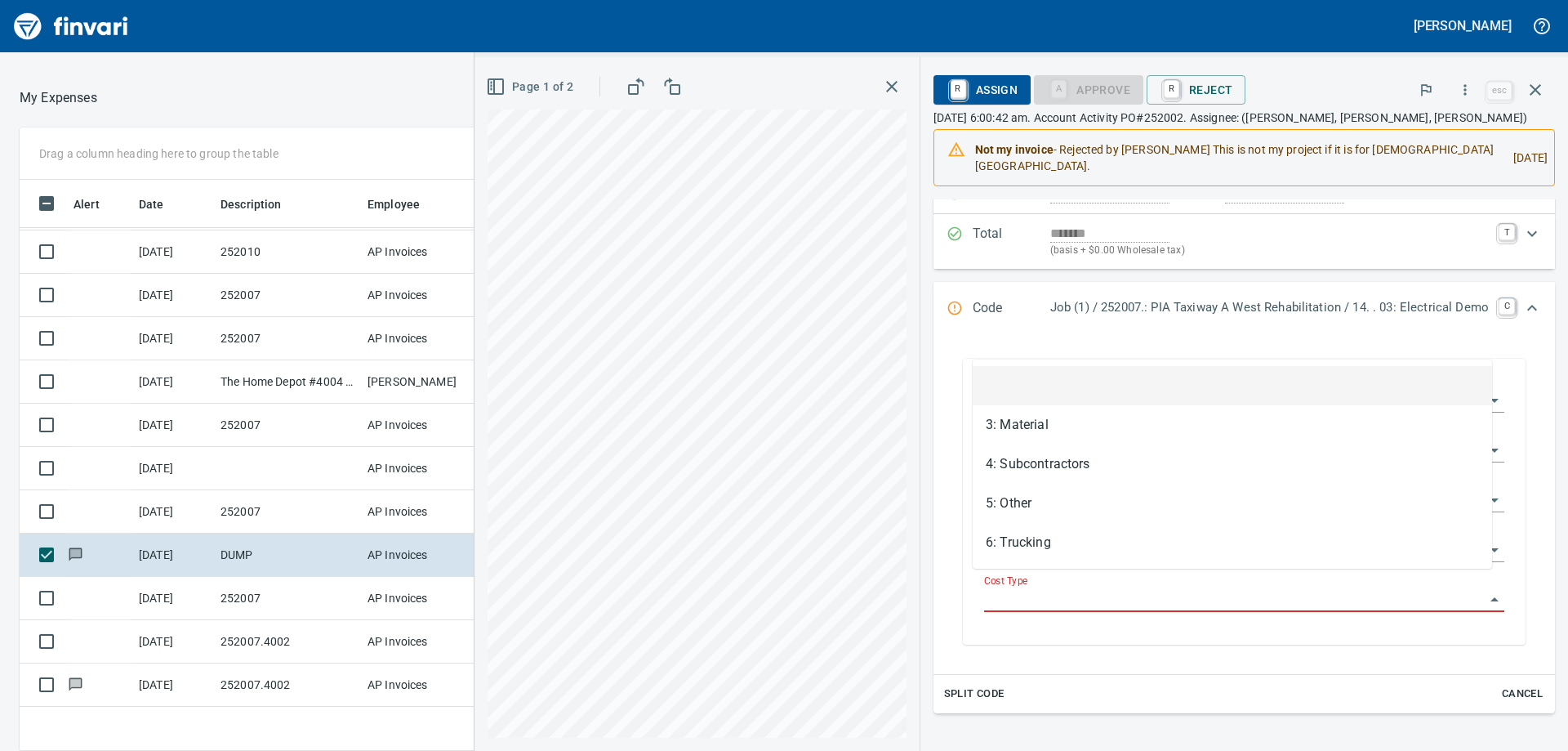
click at [1220, 571] on body "[PERSON_NAME] Good Afternoon You can also control your card and submit expenses…" at bounding box center [784, 375] width 1568 height 751
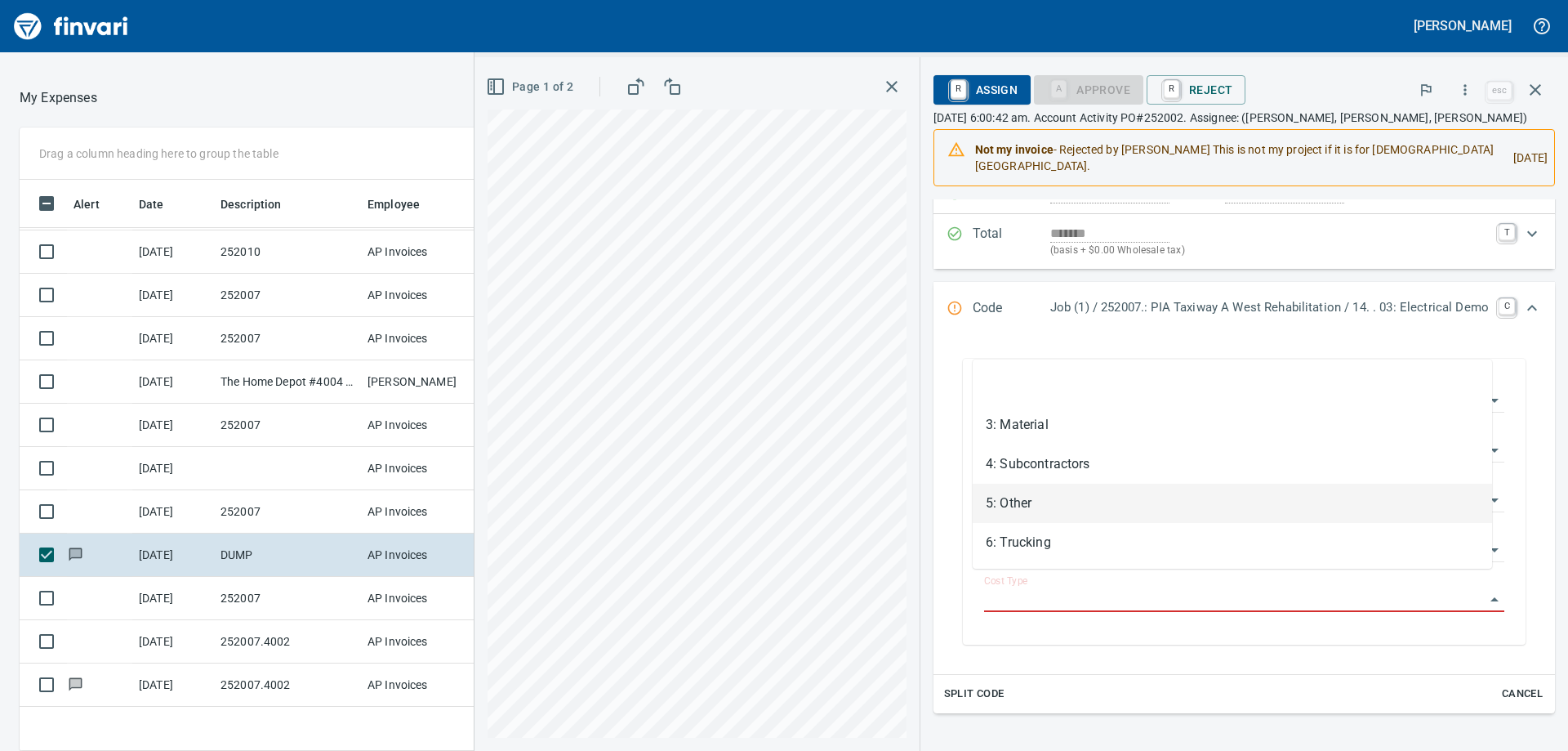
click at [1045, 501] on li "5: Other" at bounding box center [1232, 503] width 520 height 39
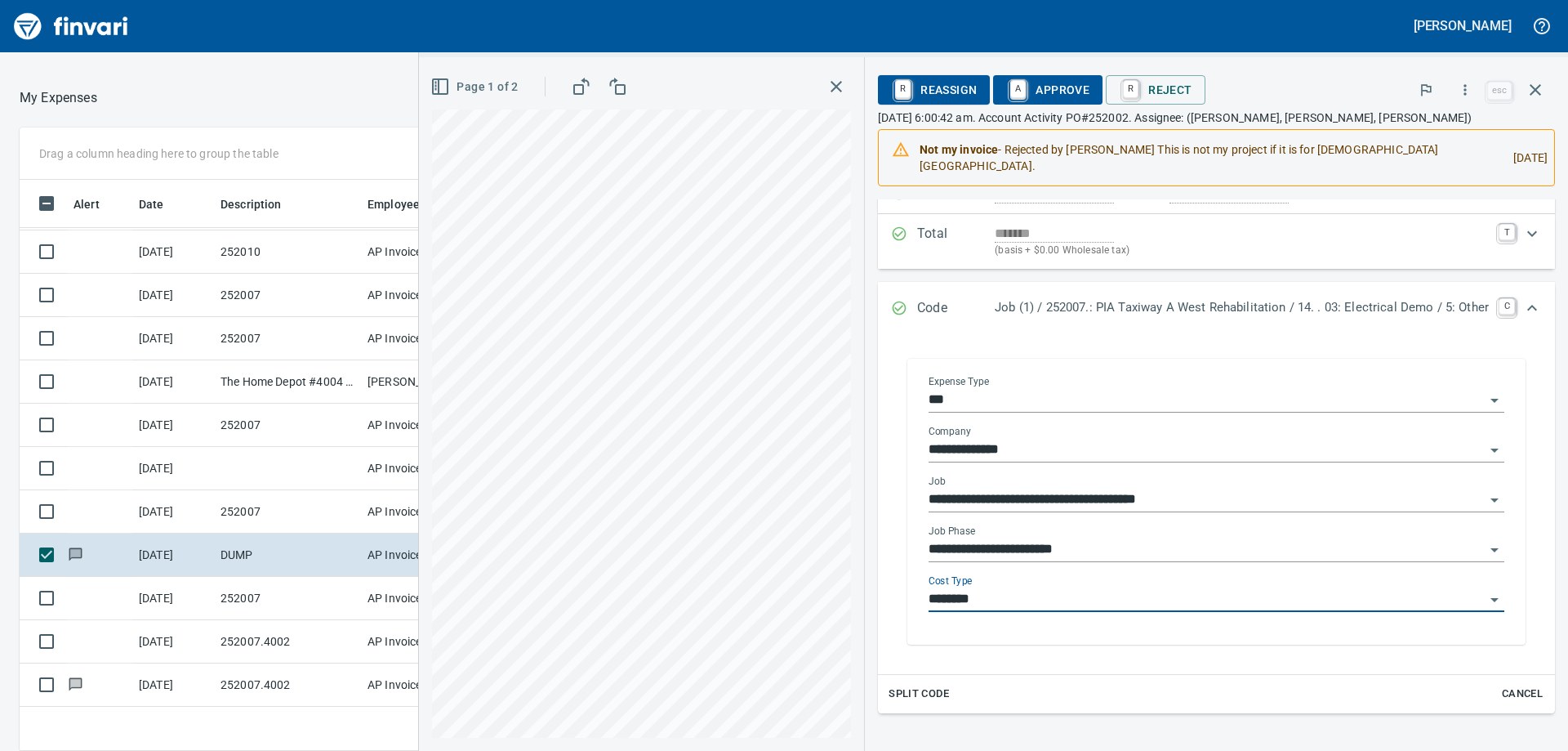
type input "********"
click at [1029, 81] on span "A Approve" at bounding box center [1047, 89] width 83 height 28
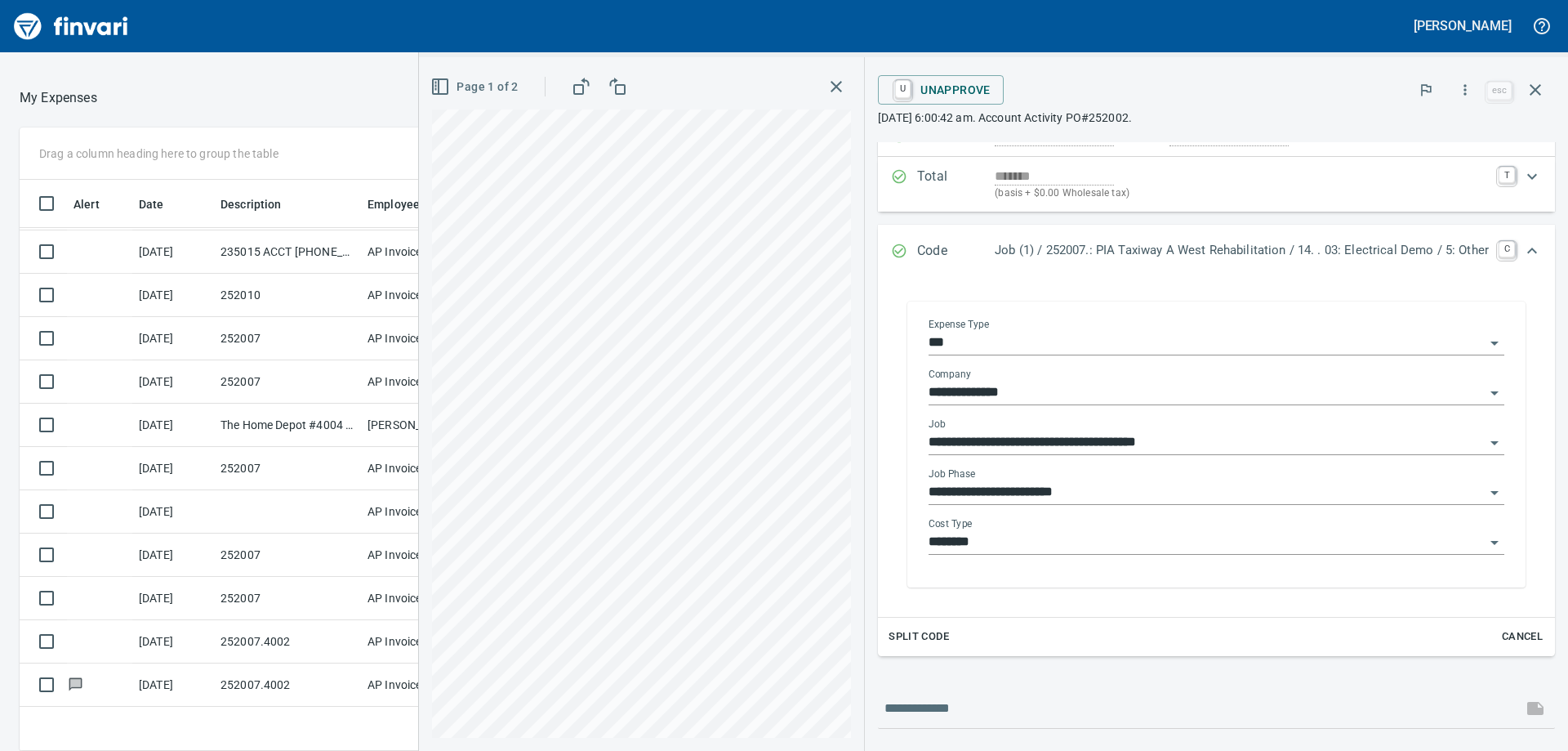
scroll to position [0, 0]
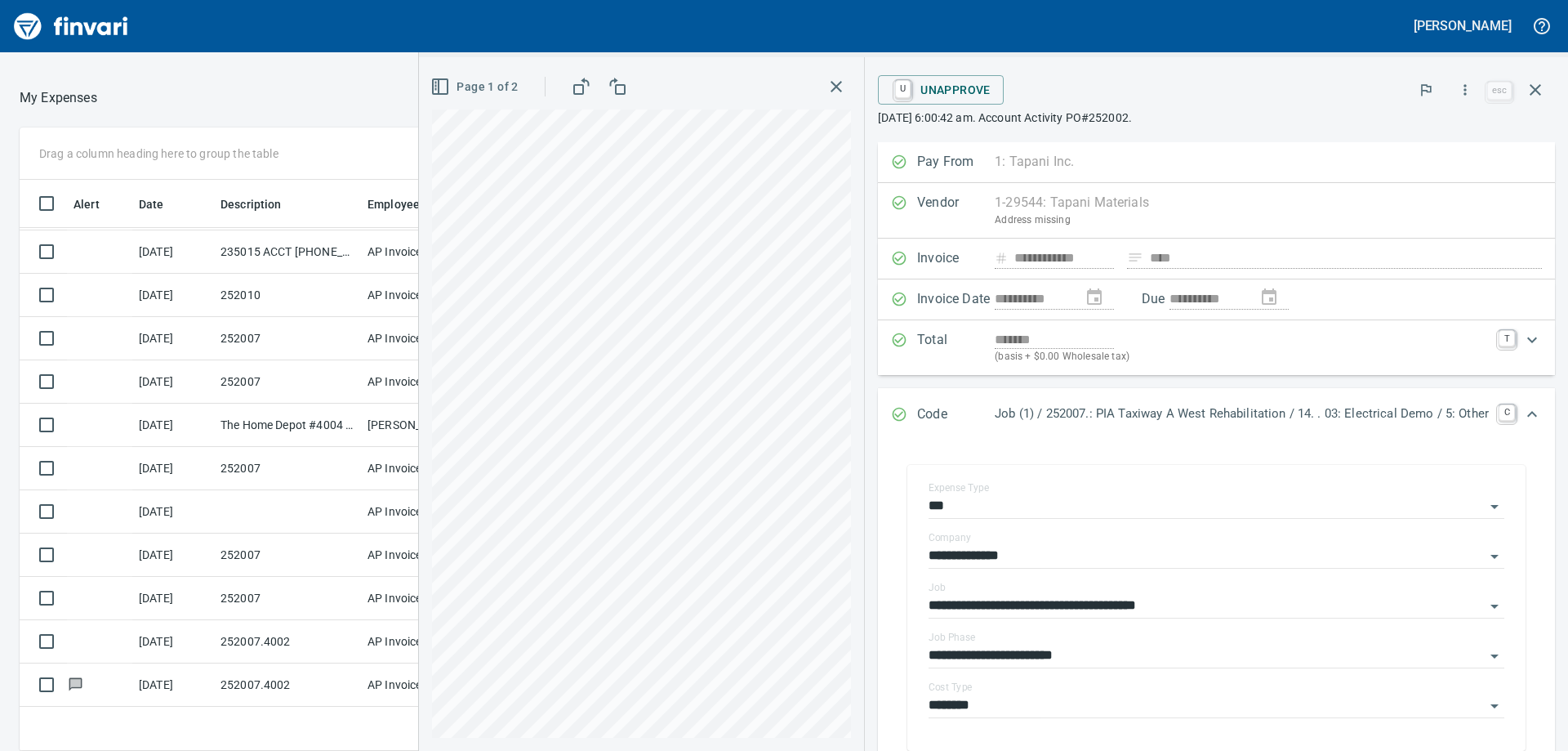
click at [1523, 416] on icon "Expand" at bounding box center [1533, 414] width 19 height 19
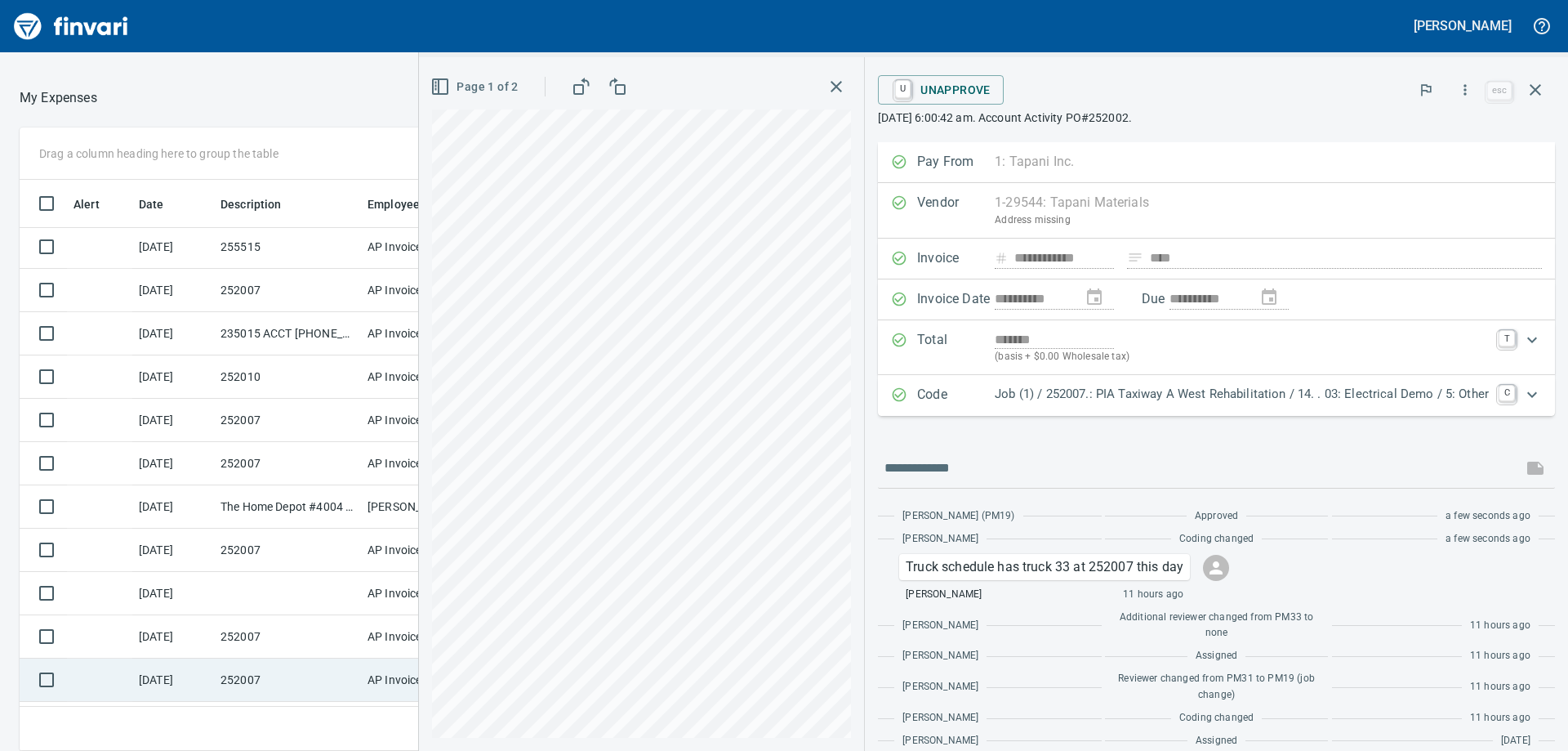
scroll to position [84, 0]
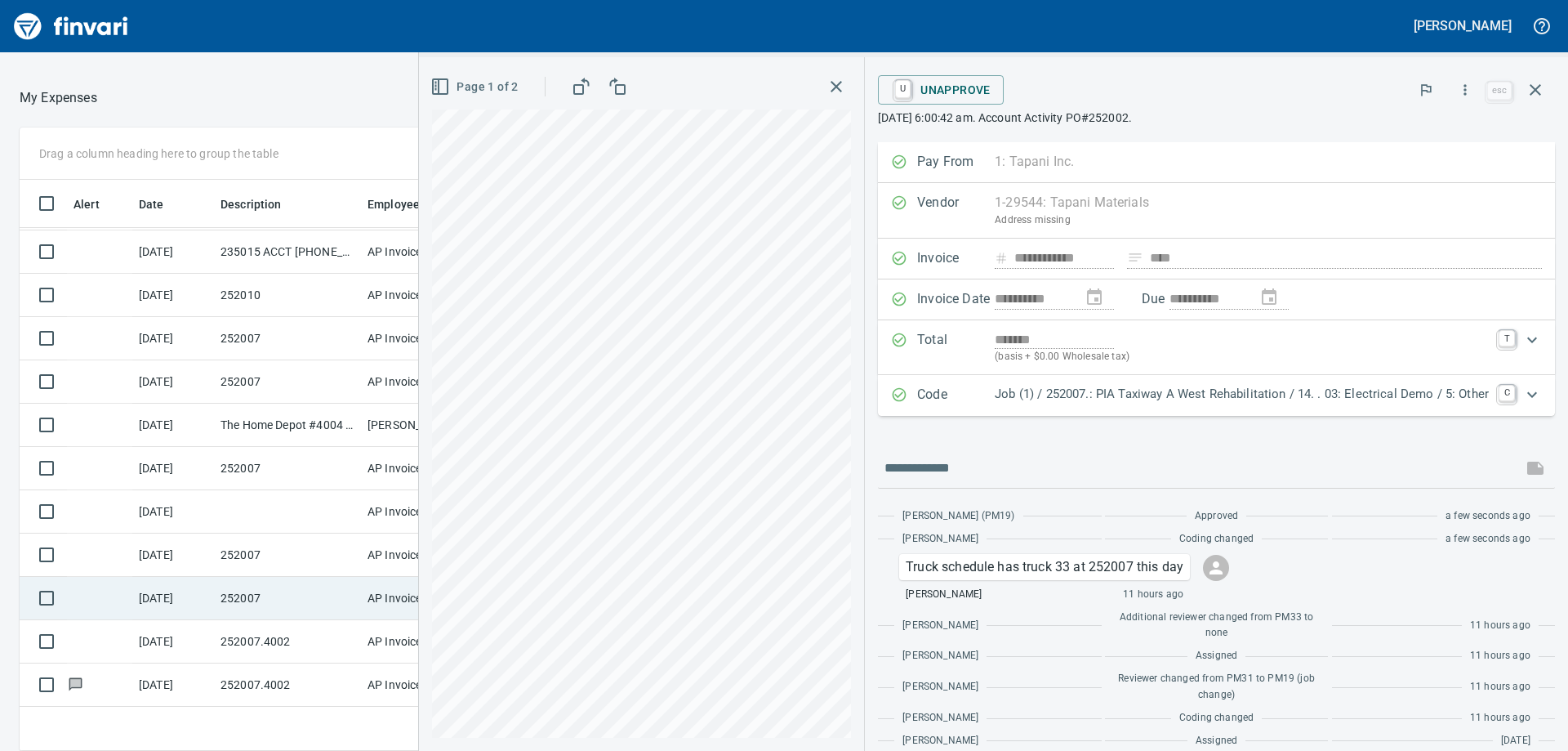
click at [218, 614] on td "252007" at bounding box center [287, 598] width 147 height 43
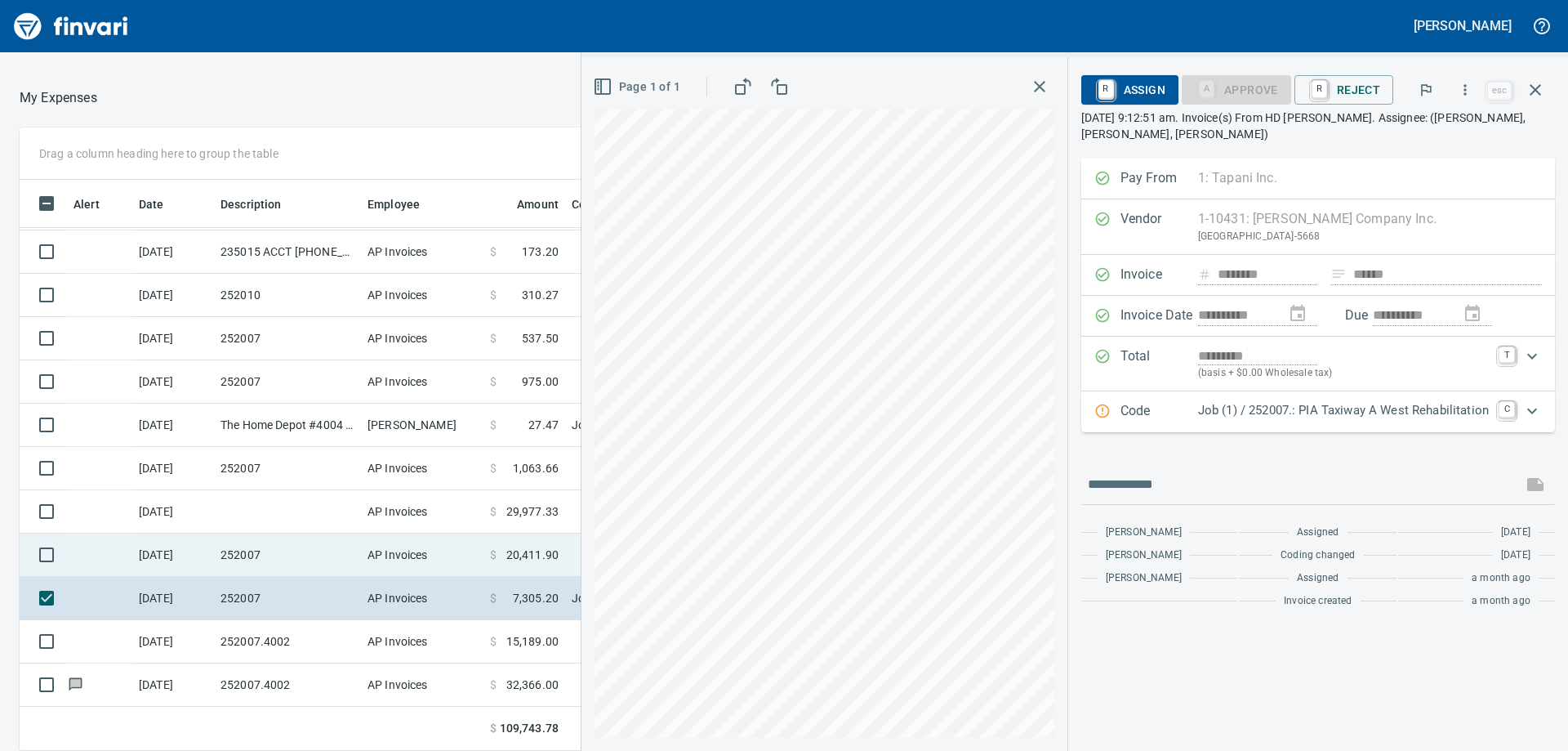
click at [288, 534] on td "252007" at bounding box center [287, 554] width 147 height 43
